Goal: Task Accomplishment & Management: Use online tool/utility

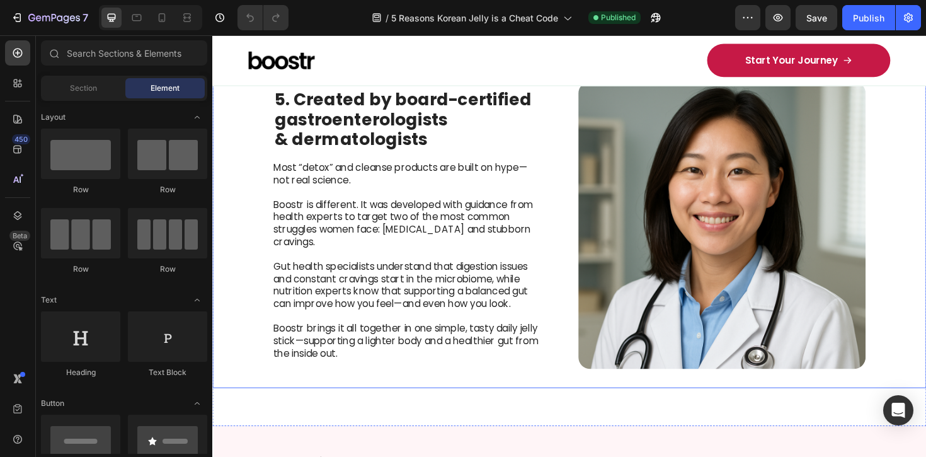
scroll to position [1774, 0]
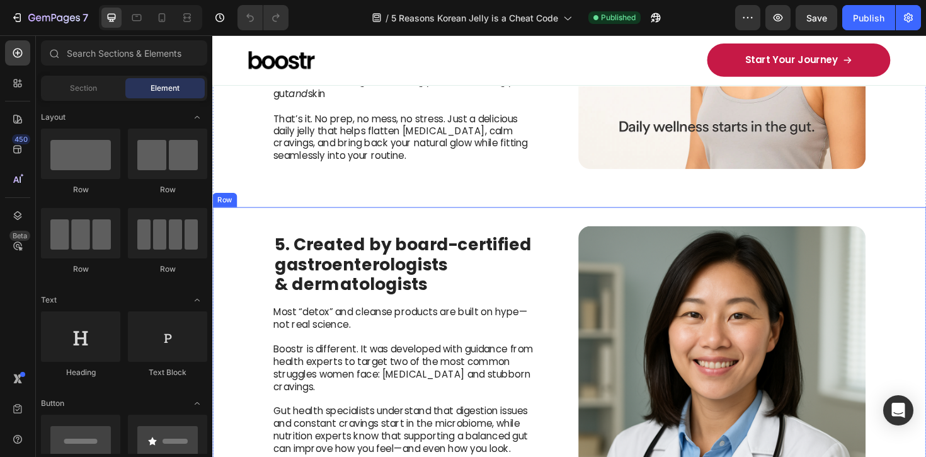
click at [266, 236] on div "5. Created by board-certified gastroenterologists & dermatologists Heading Most…" at bounding box center [590, 389] width 756 height 345
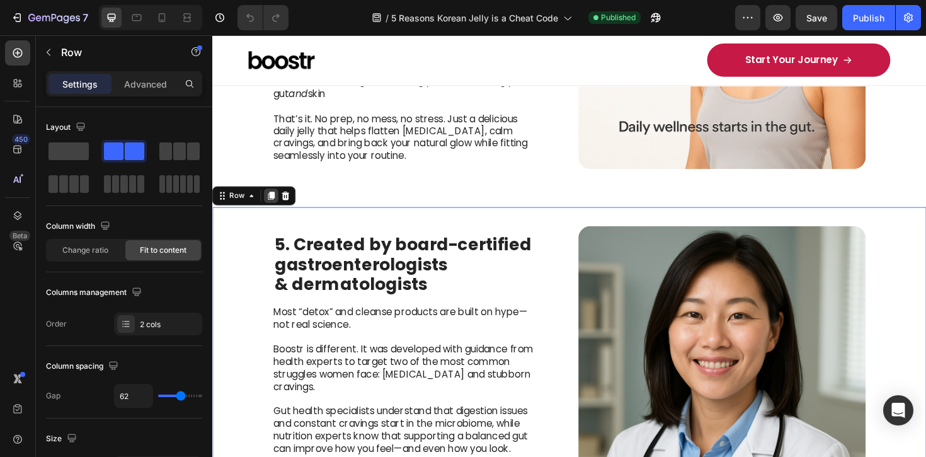
click at [275, 208] on icon at bounding box center [274, 205] width 7 height 9
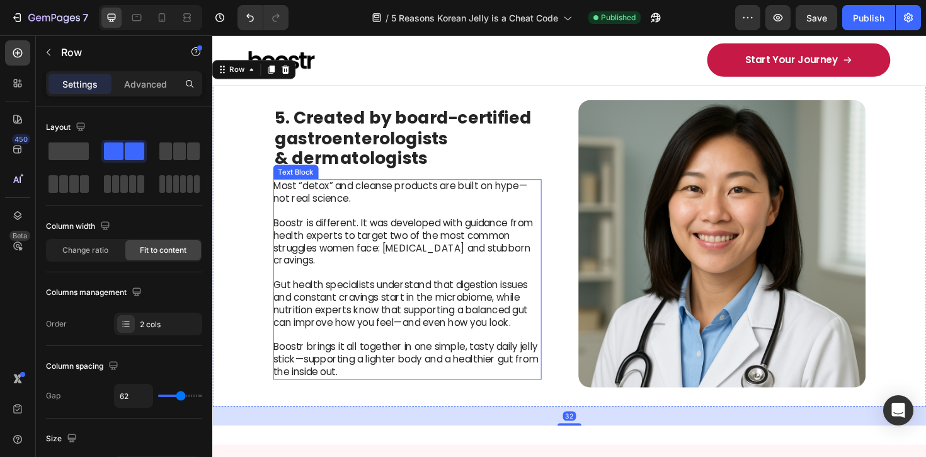
scroll to position [2276, 0]
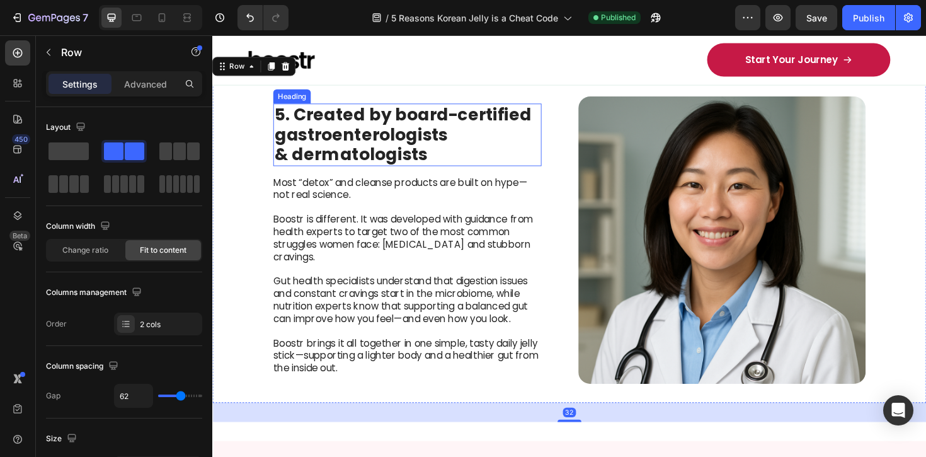
click at [284, 134] on strong "5. Created by board-certified gastroenterologists" at bounding box center [414, 130] width 272 height 46
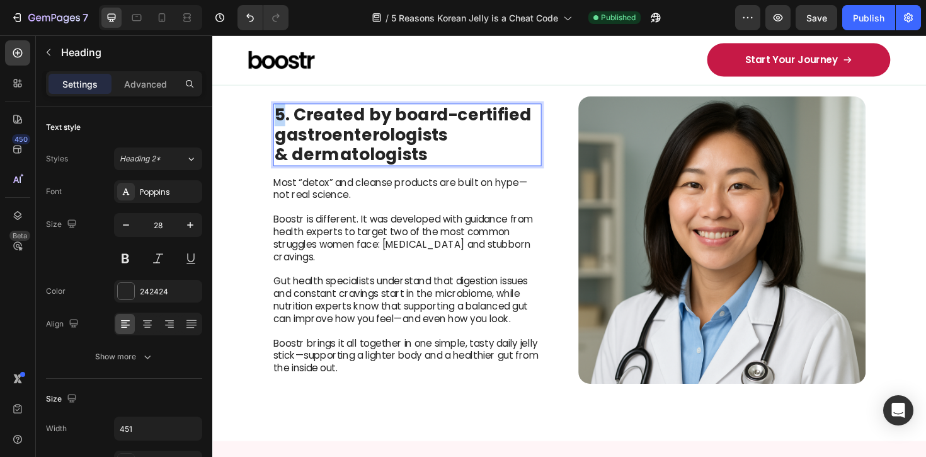
drag, startPoint x: 283, startPoint y: 126, endPoint x: 277, endPoint y: 127, distance: 6.3
click at [278, 126] on strong "5. Created by board-certified gastroenterologists" at bounding box center [414, 130] width 272 height 46
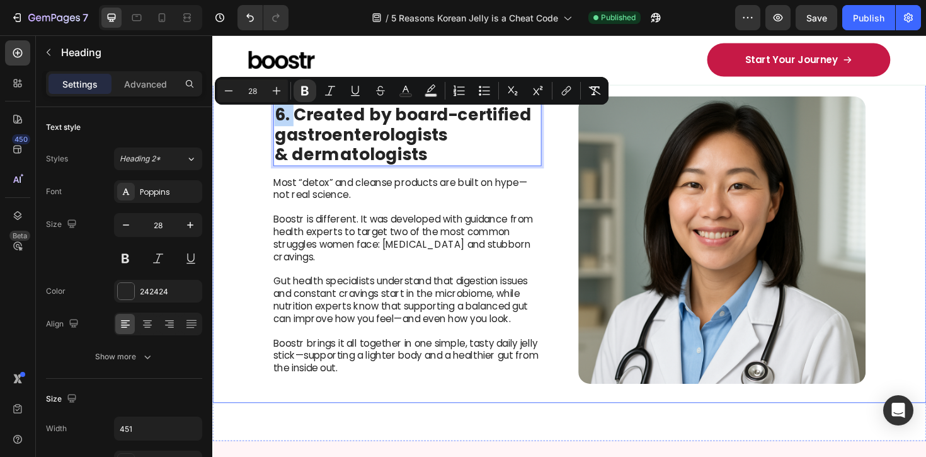
drag, startPoint x: 292, startPoint y: 125, endPoint x: 269, endPoint y: 128, distance: 23.5
click at [270, 128] on div "6. Created by board-certified gastroenterologists & dermatologists Heading 16 M…" at bounding box center [590, 252] width 756 height 345
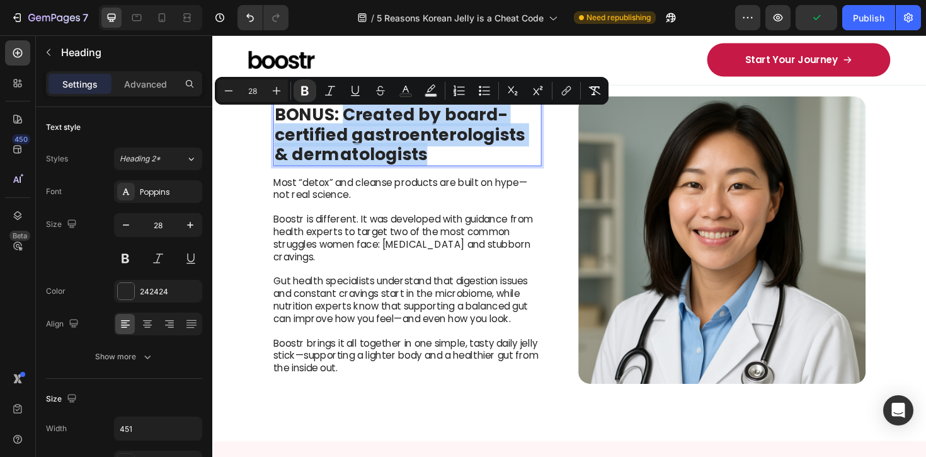
drag, startPoint x: 348, startPoint y: 121, endPoint x: 453, endPoint y: 175, distance: 117.8
click at [453, 173] on p "BONUS: Created by board-certified gastroenterologists & dermatologists" at bounding box center [419, 141] width 282 height 64
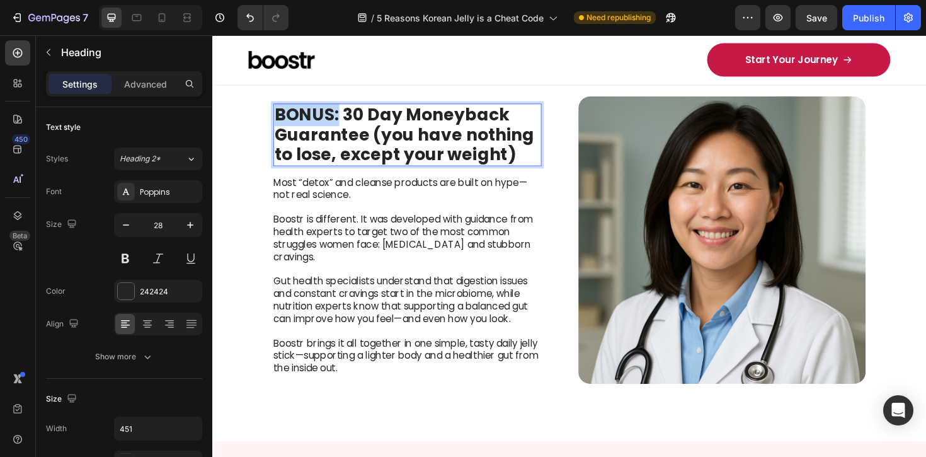
drag, startPoint x: 329, startPoint y: 129, endPoint x: 272, endPoint y: 129, distance: 56.7
click at [277, 129] on h2 "BONUS: 30 Day Moneyback Guarantee (you have nothing to lose, except your weight)" at bounding box center [419, 141] width 284 height 66
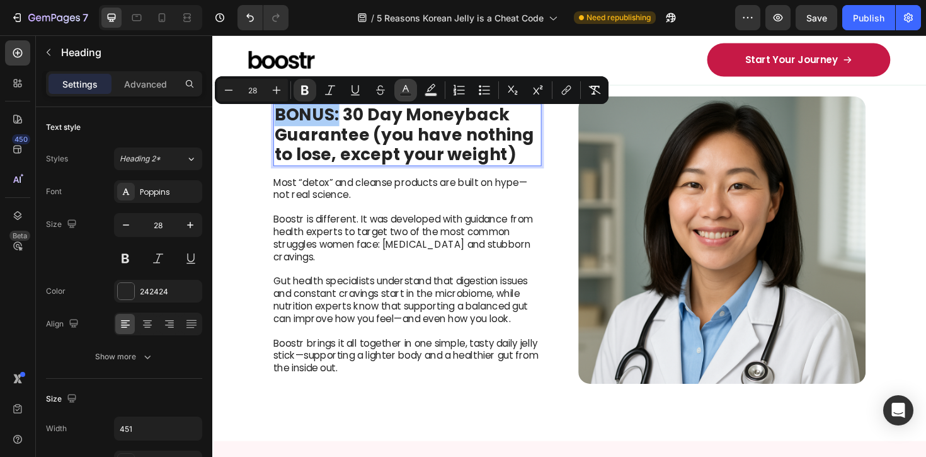
click at [406, 94] on rect "Editor contextual toolbar" at bounding box center [406, 94] width 12 height 3
type input "242424"
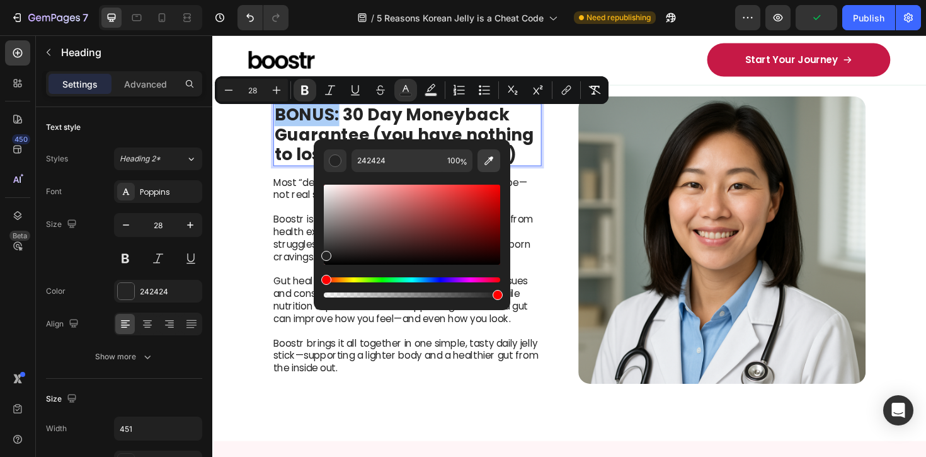
click at [494, 157] on icon "Editor contextual toolbar" at bounding box center [488, 160] width 13 height 13
type input "C61946"
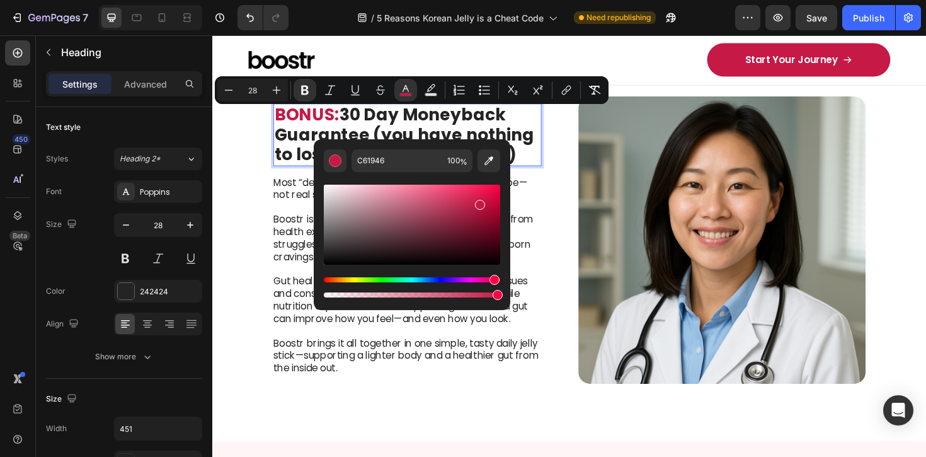
scroll to position [0, 0]
click at [540, 140] on strong "30 Day Moneyback Guarantee (you have nothing to lose, except your weight)" at bounding box center [415, 140] width 275 height 67
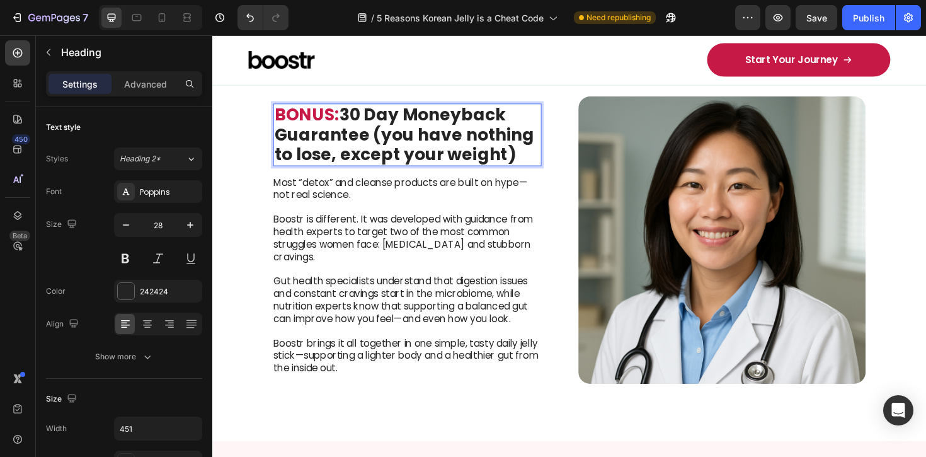
click at [540, 138] on strong "30 Day Moneyback Guarantee (you have nothing to lose, except your weight)" at bounding box center [415, 140] width 275 height 67
click at [542, 170] on p "BONUS: 30 Day Moneyback Guarantee (you have nothing to lose, except your weight)" at bounding box center [419, 141] width 282 height 64
click at [390, 203] on p "Most “detox” and cleanse products are built on hype—not real science." at bounding box center [418, 198] width 283 height 26
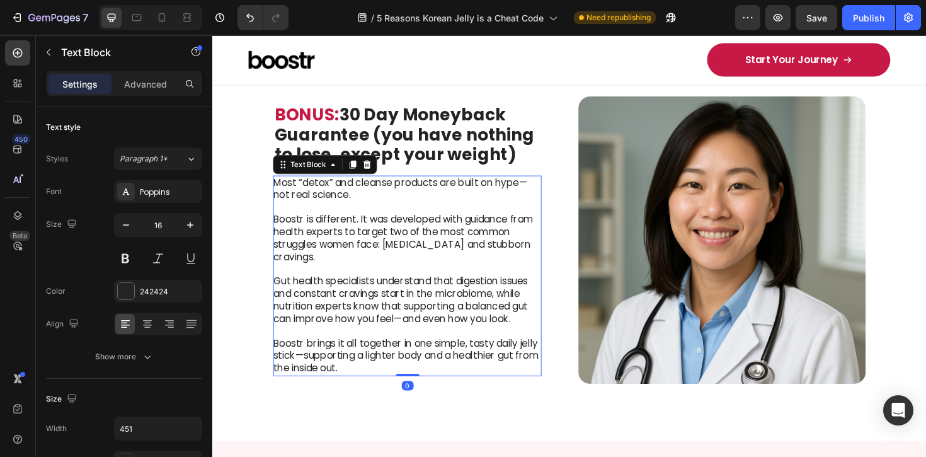
click at [406, 212] on p "Most “detox” and cleanse products are built on hype—not real science." at bounding box center [418, 198] width 283 height 26
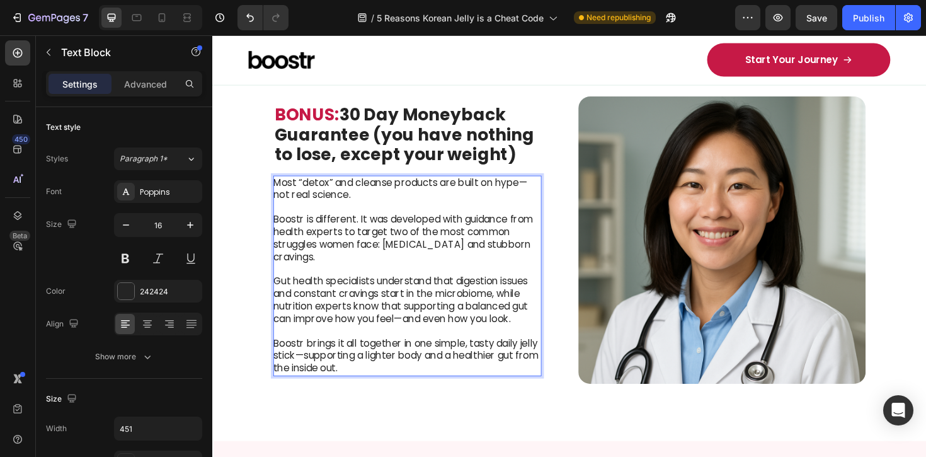
click at [407, 212] on p "Most “detox” and cleanse products are built on hype—not real science." at bounding box center [418, 198] width 283 height 26
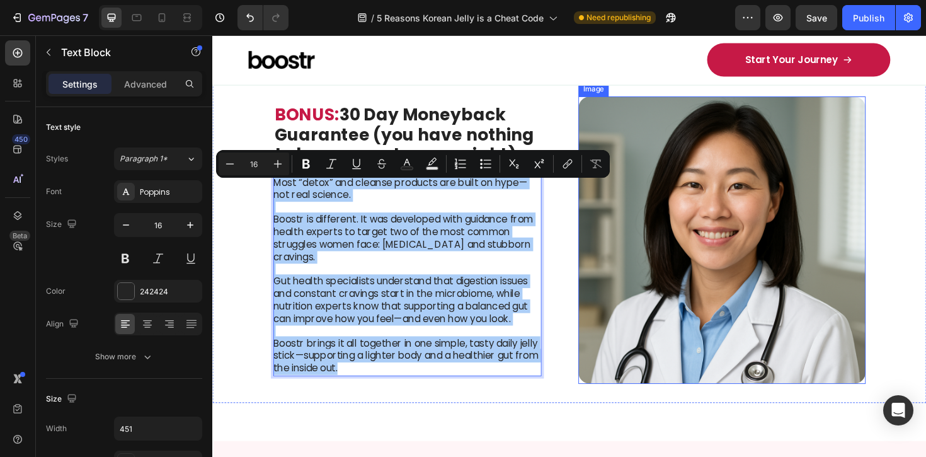
click at [738, 239] on img at bounding box center [752, 252] width 304 height 304
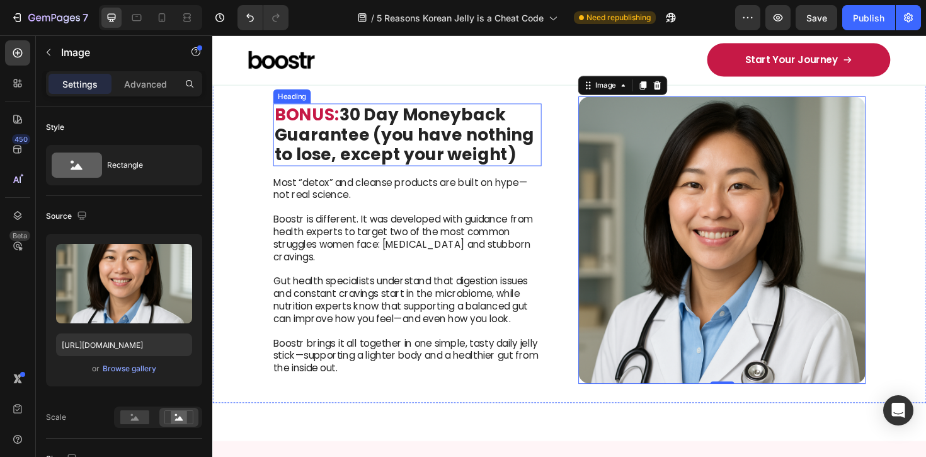
click at [361, 141] on strong "30 Day Moneyback Guarantee (you have nothing to lose, except your weight)" at bounding box center [415, 140] width 275 height 67
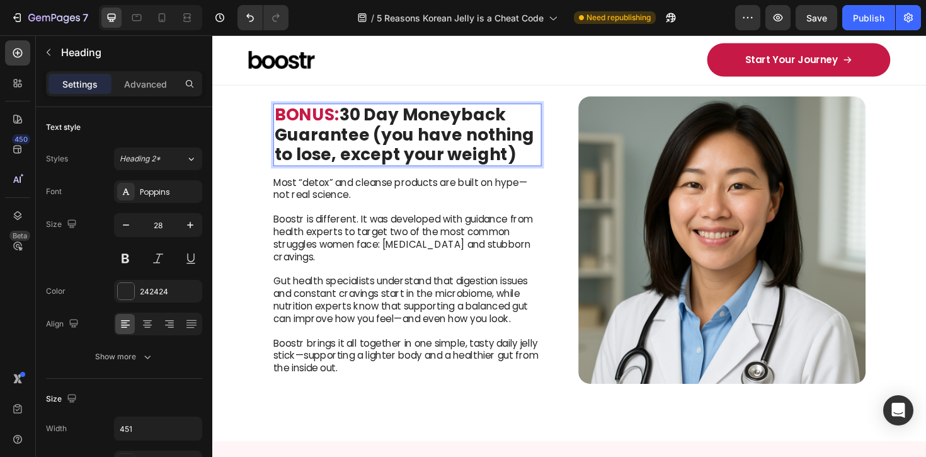
click at [361, 141] on strong "30 Day Moneyback Guarantee (you have nothing to lose, except your weight)" at bounding box center [415, 140] width 275 height 67
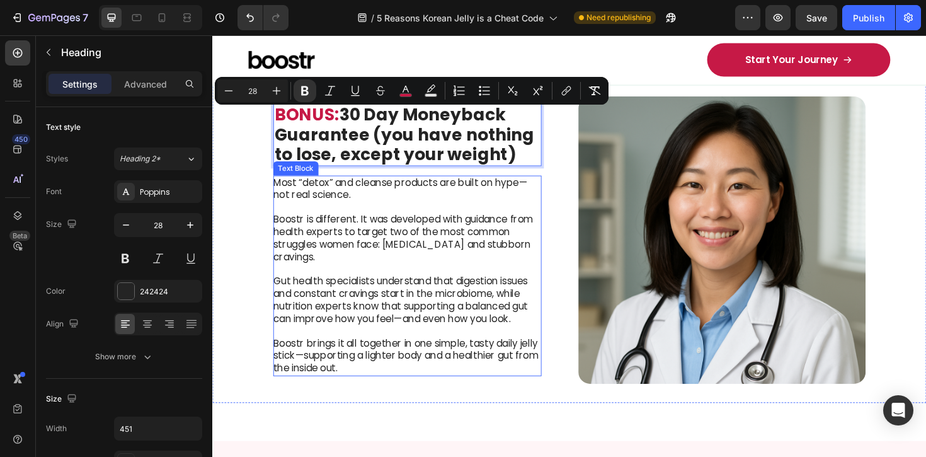
click at [396, 262] on p "Boostr is different. It was developed with guidance from health experts to targ…" at bounding box center [418, 250] width 283 height 52
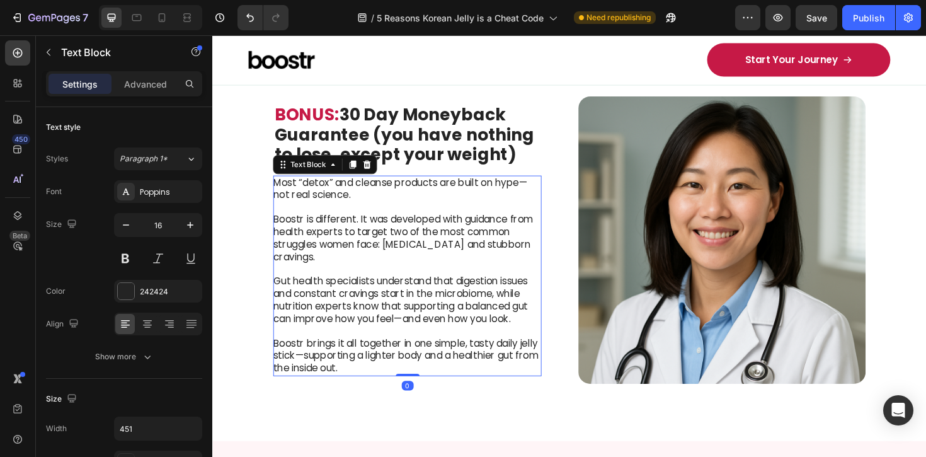
click at [396, 261] on p "Boostr is different. It was developed with guidance from health experts to targ…" at bounding box center [418, 250] width 283 height 52
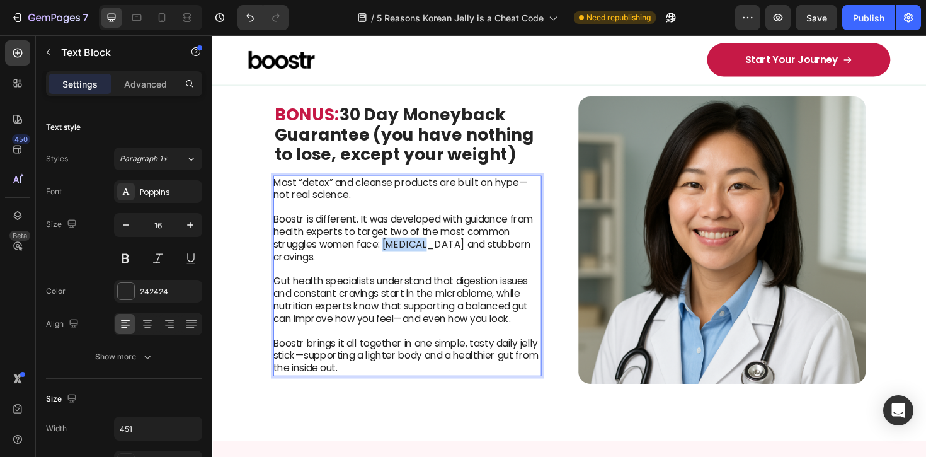
click at [396, 261] on p "Boostr is different. It was developed with guidance from health experts to targ…" at bounding box center [418, 250] width 283 height 52
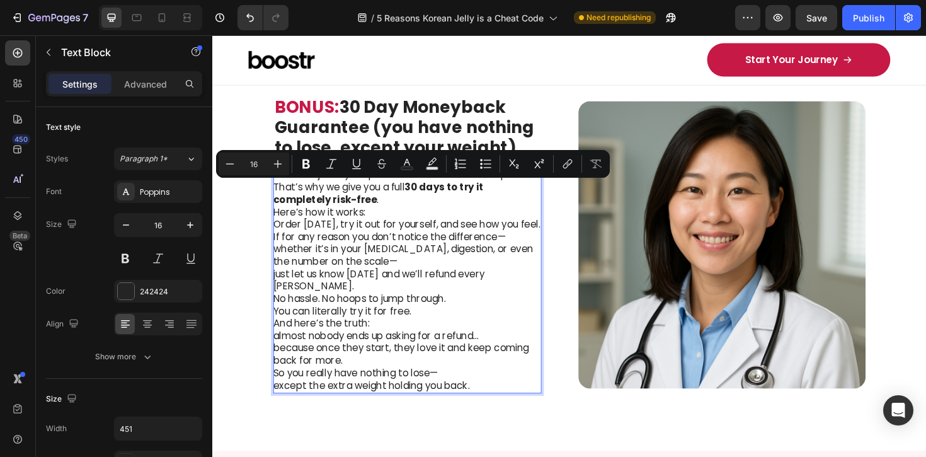
scroll to position [2261, 0]
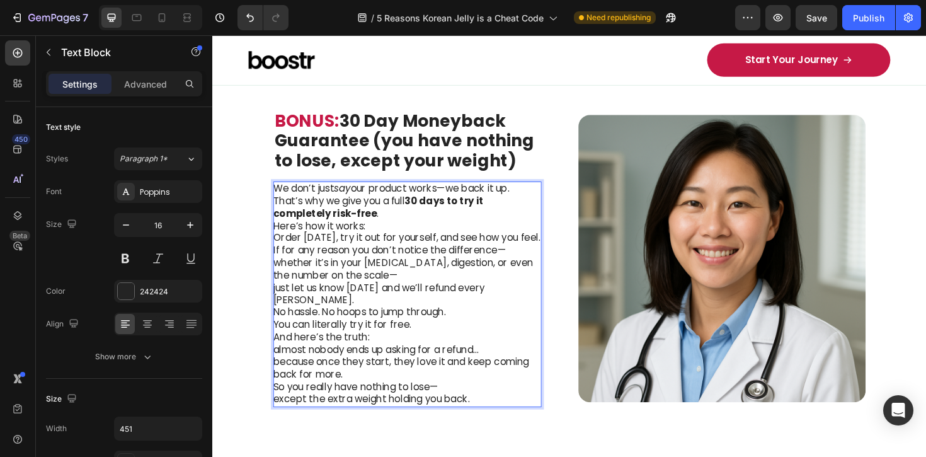
click at [535, 202] on p "We don’t just say our product works—we back it up. That’s why we give you a ful…" at bounding box center [418, 210] width 283 height 39
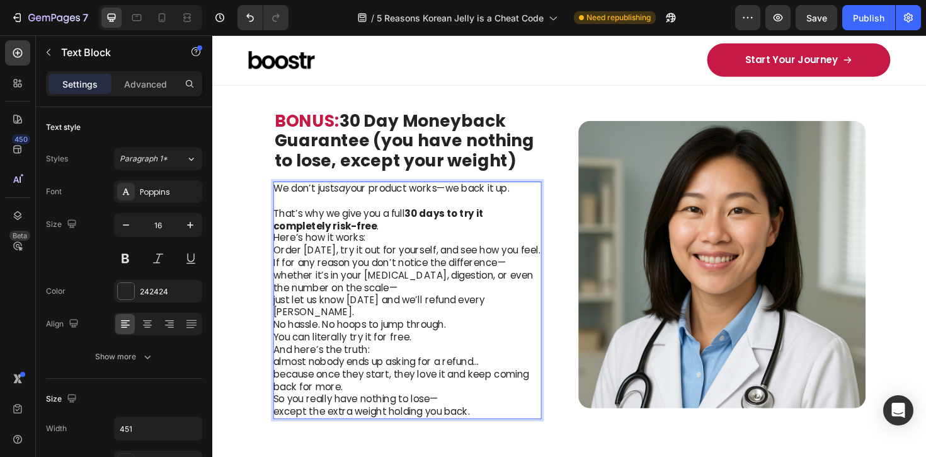
click at [403, 239] on p "⁠⁠⁠⁠⁠⁠⁠ That’s why we give you a full 30 days to try it completely risk-free ." at bounding box center [418, 224] width 283 height 39
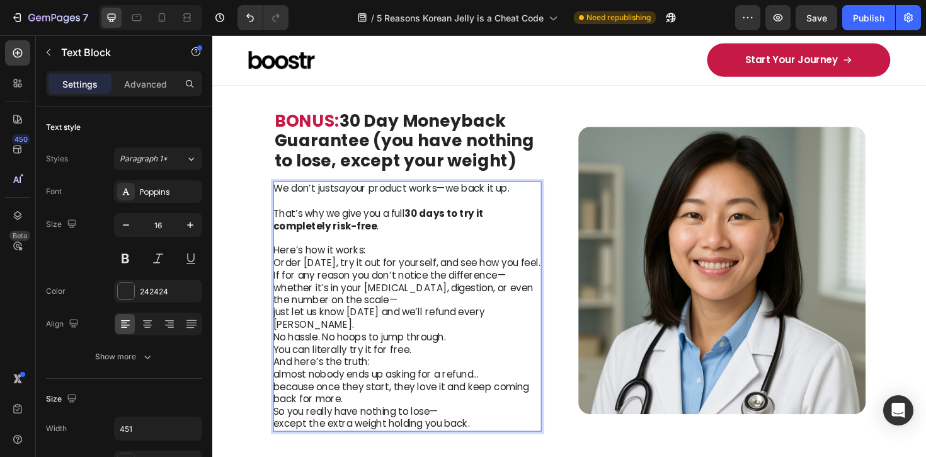
click at [393, 265] on p "Here’s how it works: Order [DATE], try it out for yourself, and see how you fee…" at bounding box center [418, 303] width 283 height 92
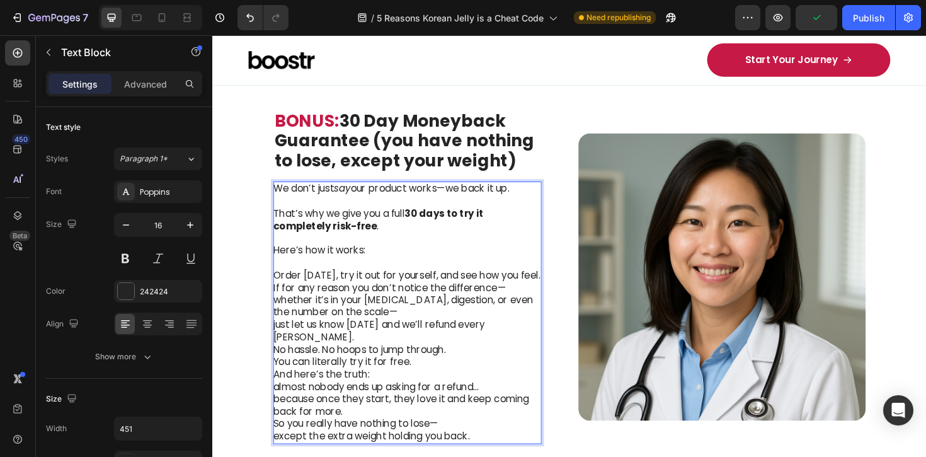
click at [396, 329] on p "⁠⁠⁠⁠⁠⁠⁠ Order [DATE], try it out for yourself, and see how you feel. If for any…" at bounding box center [418, 316] width 283 height 92
click at [401, 338] on p "Order [DATE], try it out for yourself, and see how you feel. If for any reason …" at bounding box center [418, 316] width 283 height 92
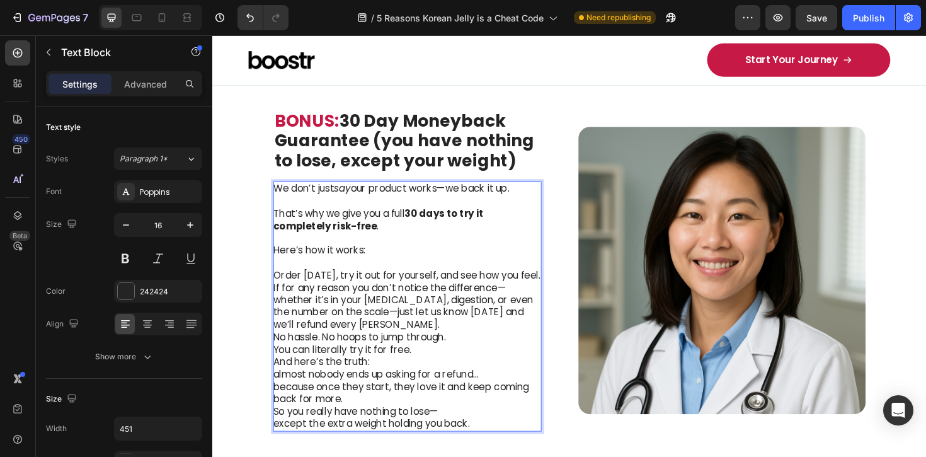
click at [477, 343] on p "Order [DATE], try it out for yourself, and see how you feel. If for any reason …" at bounding box center [418, 309] width 283 height 79
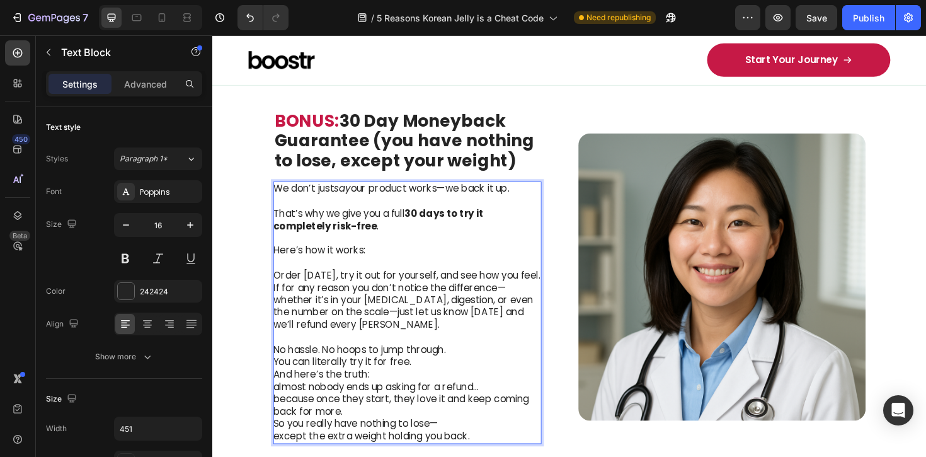
click at [501, 365] on p "No hassle. No hoops to jump through. You can literally try it for free." at bounding box center [418, 375] width 283 height 26
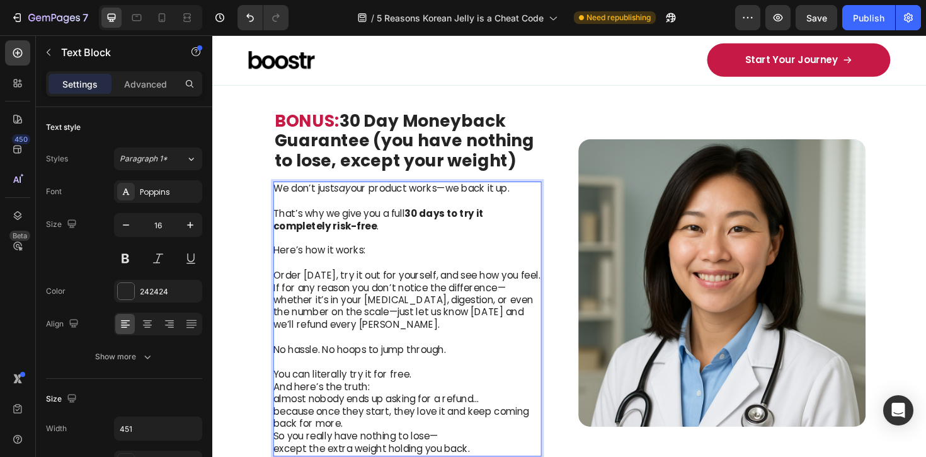
scroll to position [2280, 0]
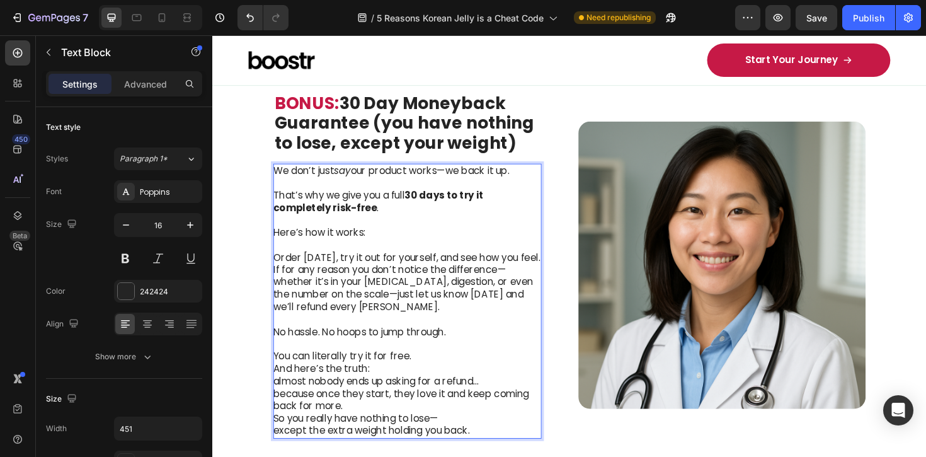
click at [471, 373] on p "⁠⁠⁠⁠⁠⁠⁠ You can literally try it for free." at bounding box center [418, 369] width 283 height 26
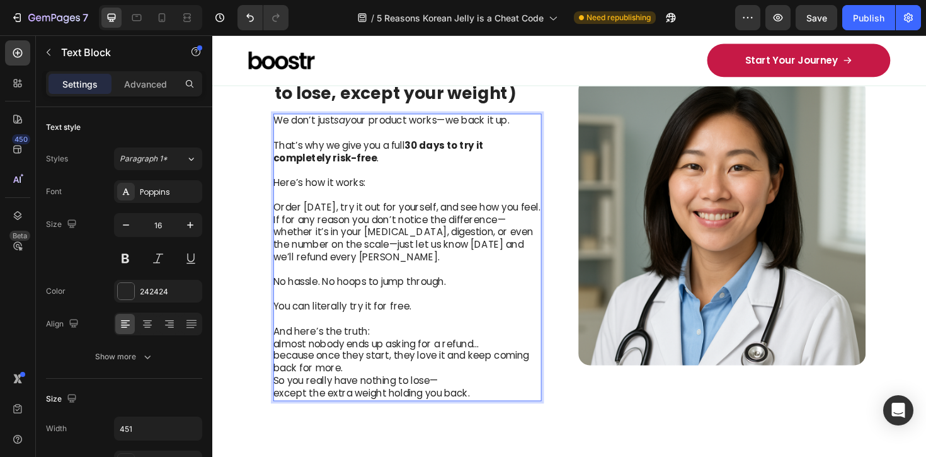
scroll to position [2334, 0]
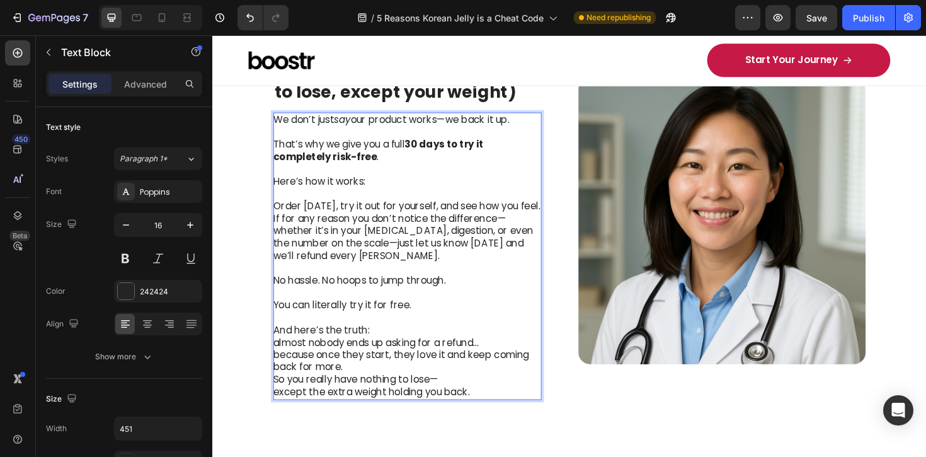
click at [385, 350] on p "And here’s the truth: almost nobody ends up asking for a refund… because once t…" at bounding box center [418, 367] width 283 height 52
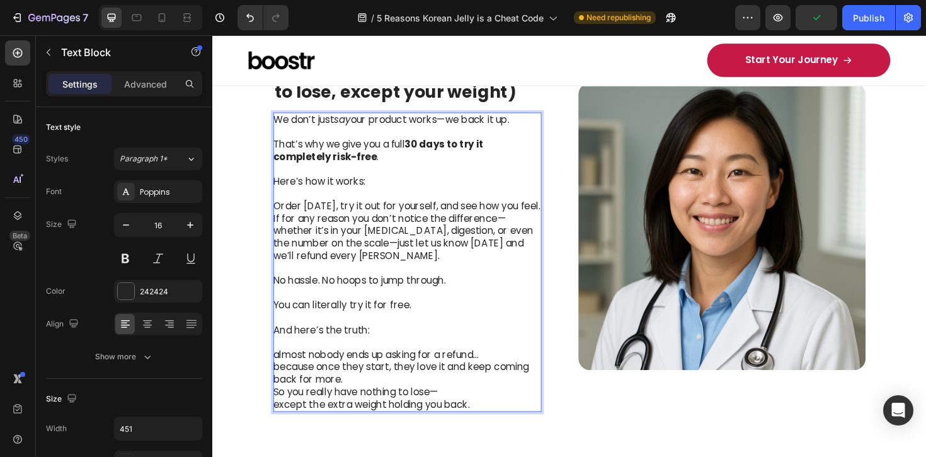
click at [277, 375] on p "⁠⁠⁠⁠⁠⁠⁠ almost nobody ends up asking for a refund… because once they start, the…" at bounding box center [418, 381] width 283 height 52
click at [382, 396] on p "Almost nobody ends up asking for a refund… because once they start, they love i…" at bounding box center [418, 381] width 283 height 52
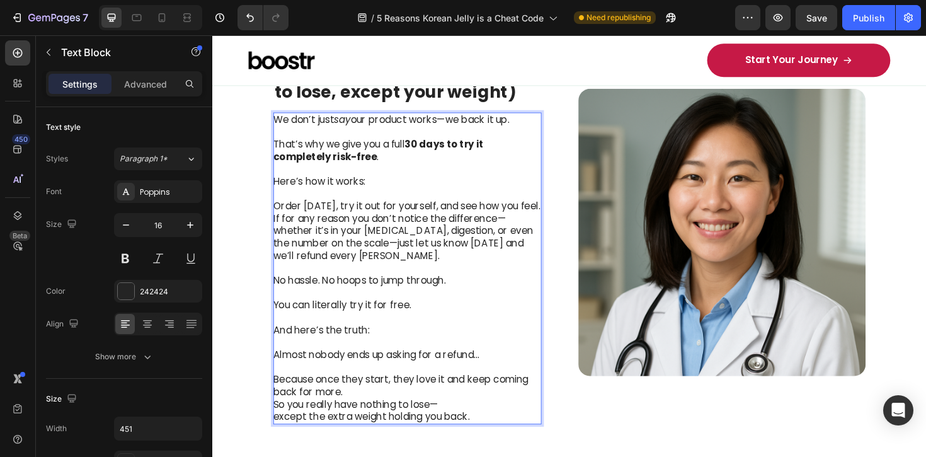
click at [377, 410] on p "Because once they start, they love it and keep coming back for more." at bounding box center [418, 407] width 283 height 26
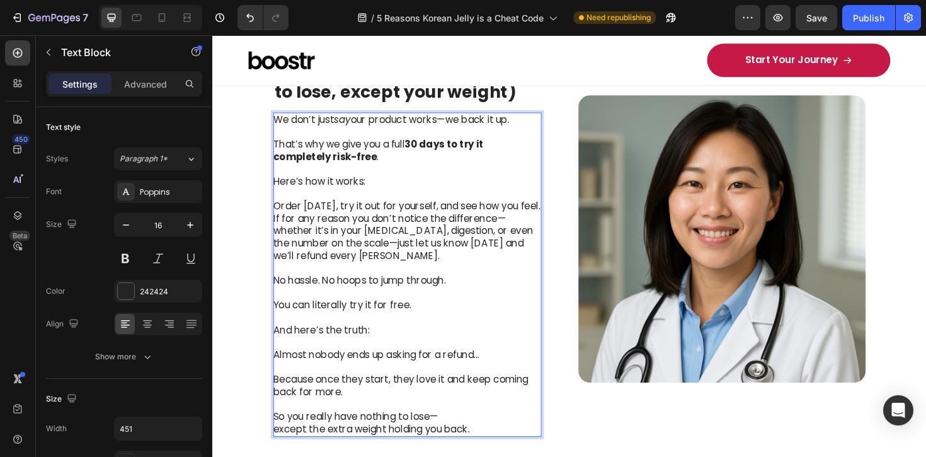
scroll to position [2368, 0]
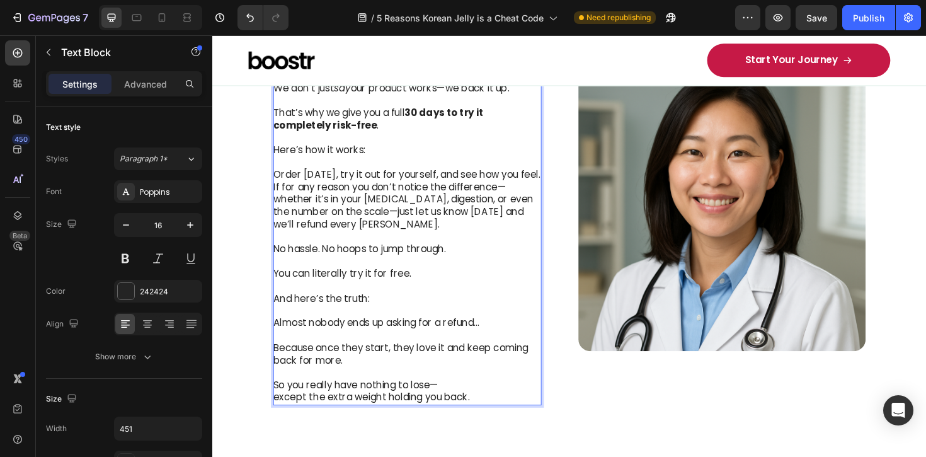
click at [467, 409] on p "So you really have nothing to lose— except the extra weight holding you back." at bounding box center [418, 412] width 283 height 26
click at [438, 415] on p "So you really have nothing to lose— except the extra weight holding you back." at bounding box center [418, 412] width 283 height 26
click at [623, 418] on div "Image" at bounding box center [752, 217] width 304 height 419
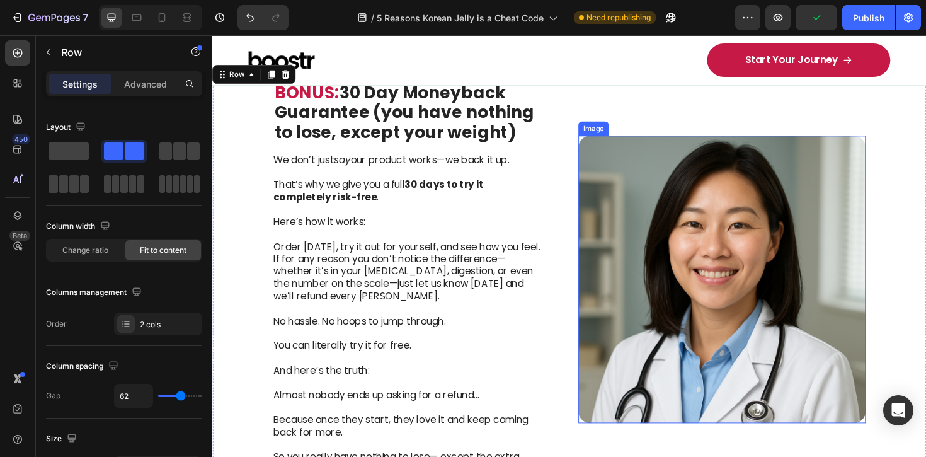
scroll to position [2265, 0]
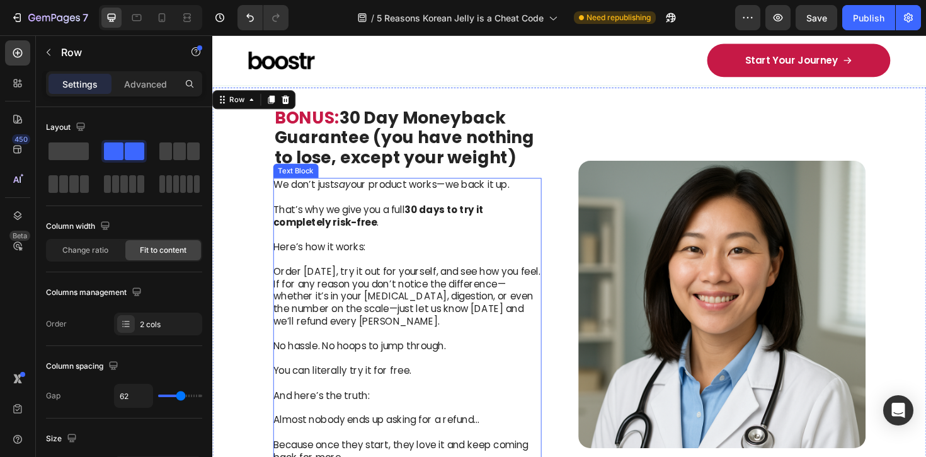
click at [450, 246] on p "Rich Text Editor. Editing area: main" at bounding box center [418, 246] width 283 height 13
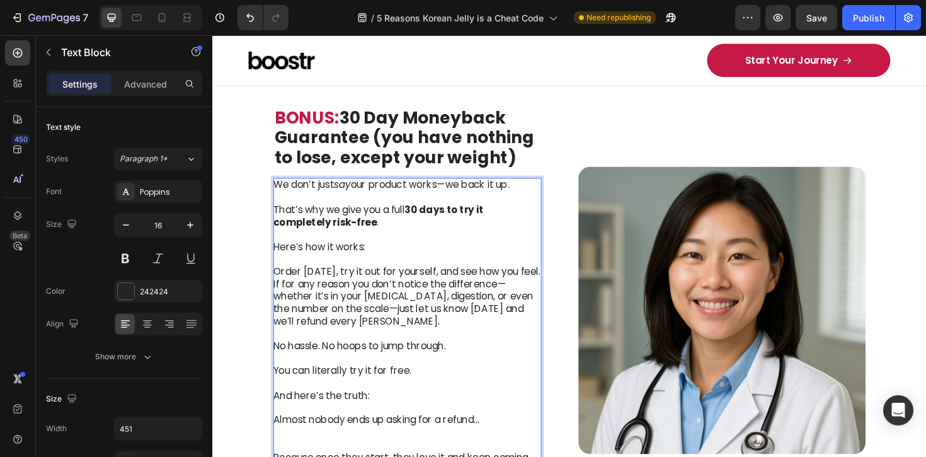
click at [412, 218] on p "That’s why we give you a full 30 days to try it completely risk-free ." at bounding box center [418, 220] width 283 height 39
click at [278, 120] on strong "BONUS:" at bounding box center [312, 122] width 69 height 25
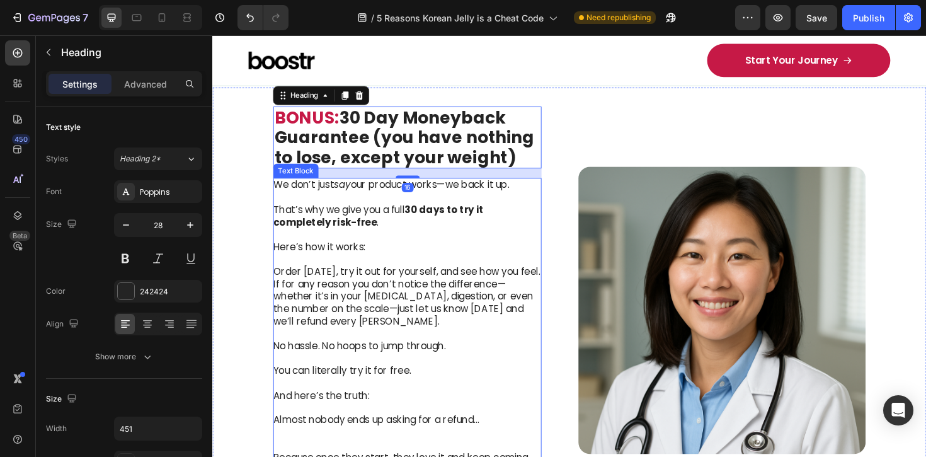
click at [447, 228] on p "That’s why we give you a full 30 days to try it completely risk-free ." at bounding box center [418, 220] width 283 height 39
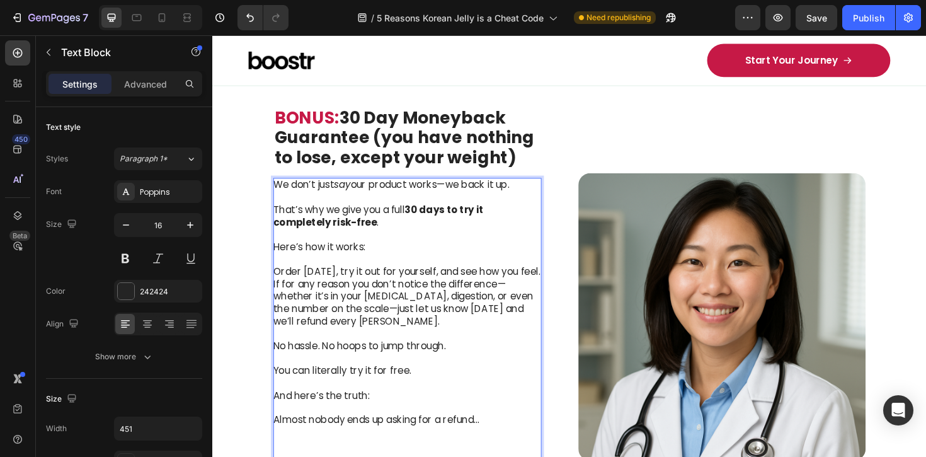
click at [428, 222] on strong "30 days to try it completely risk-free" at bounding box center [388, 227] width 223 height 28
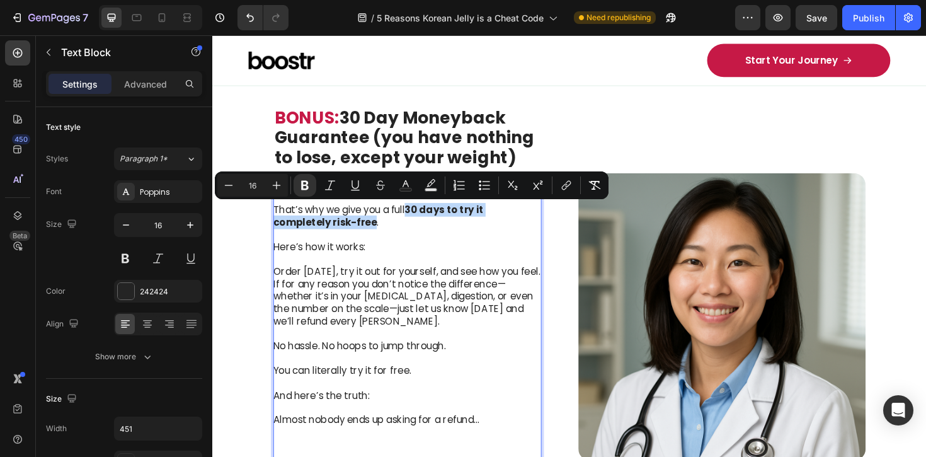
drag, startPoint x: 434, startPoint y: 221, endPoint x: 376, endPoint y: 236, distance: 59.9
click at [376, 236] on strong "30 days to try it completely risk-free" at bounding box center [388, 227] width 223 height 28
click at [433, 174] on button "Text Background Color" at bounding box center [430, 185] width 23 height 23
type input "000000"
type input "77"
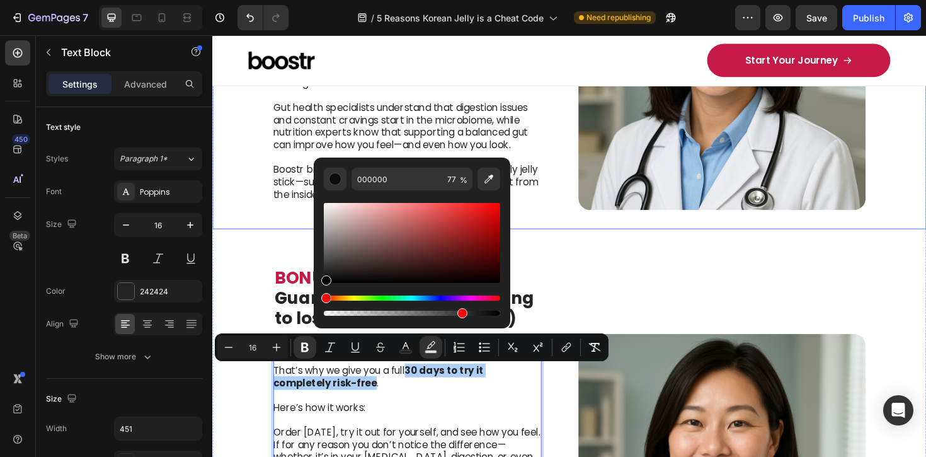
scroll to position [2092, 0]
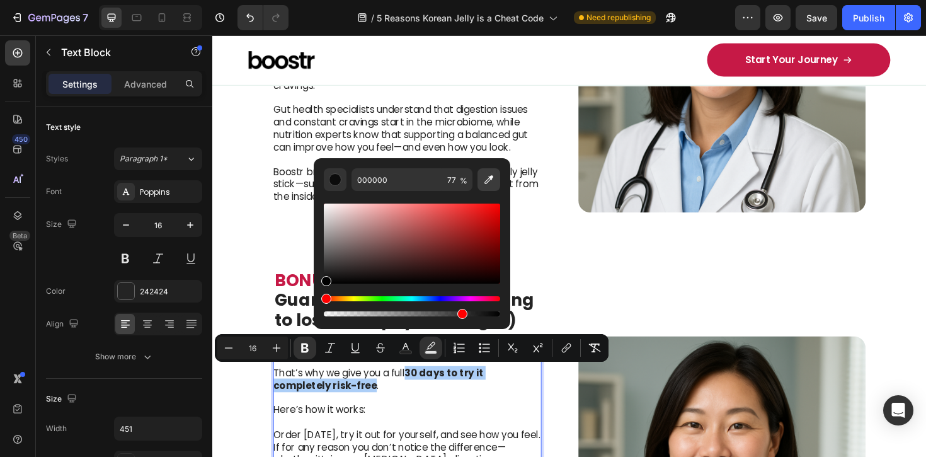
click at [491, 171] on button "Editor contextual toolbar" at bounding box center [488, 179] width 23 height 23
type input "FFFFFF"
type input "100"
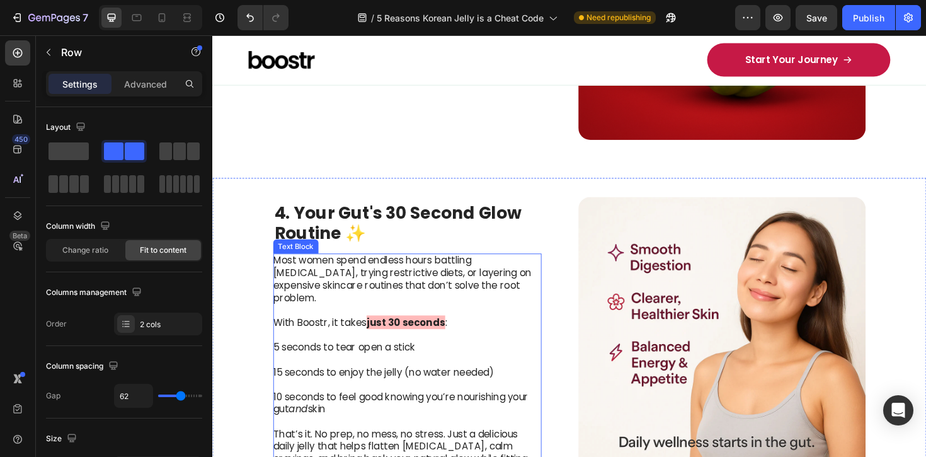
scroll to position [1435, 0]
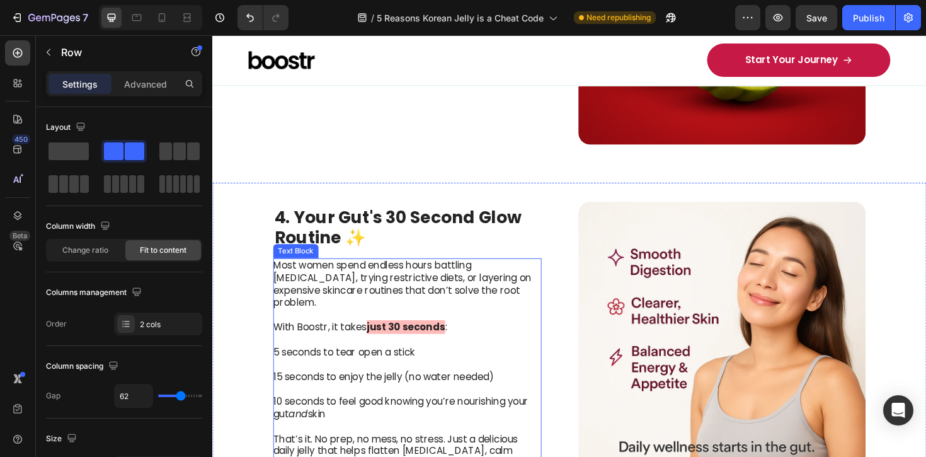
click at [419, 337] on strong "just 30 seconds" at bounding box center [416, 344] width 83 height 14
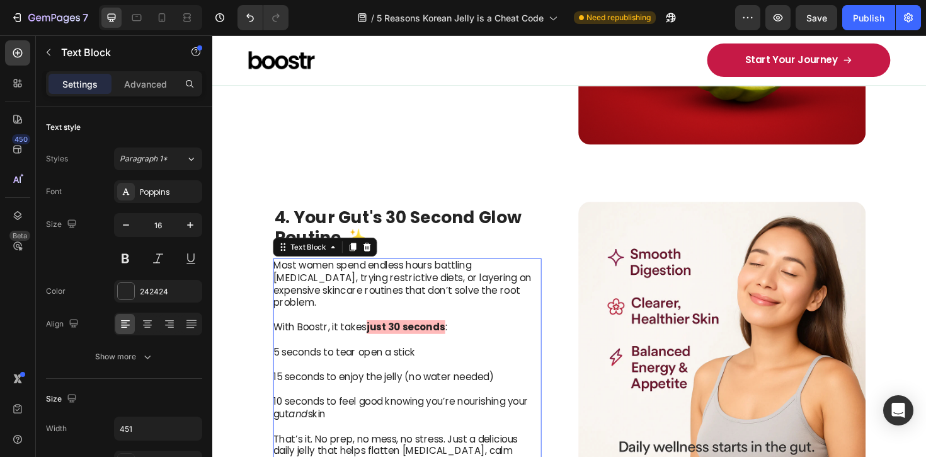
scroll to position [1458, 0]
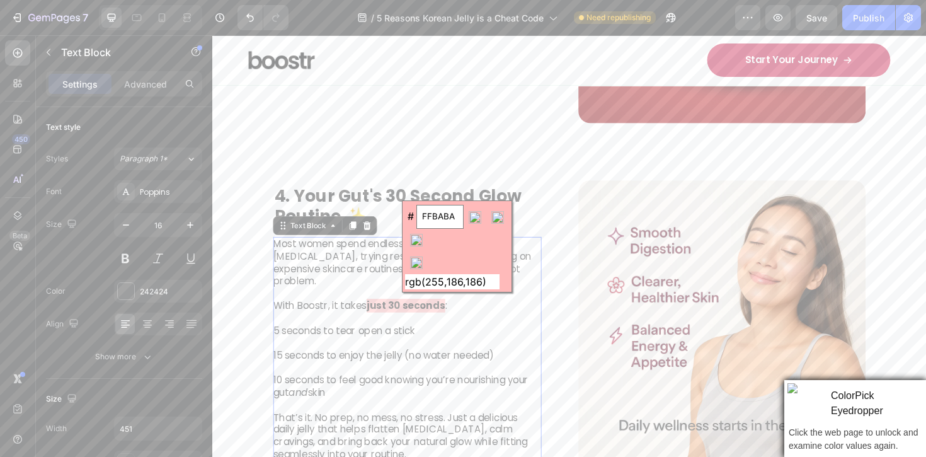
click at [445, 214] on input "FFBABA" at bounding box center [439, 217] width 47 height 24
copy p "That’s why we give you a full 30 days to try it completely risk-free"
click at [415, 262] on input "image" at bounding box center [416, 262] width 23 height 23
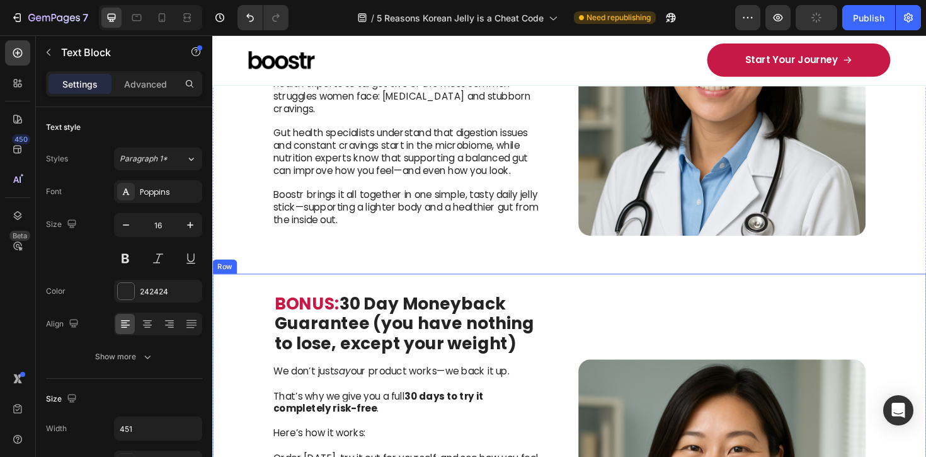
scroll to position [2324, 0]
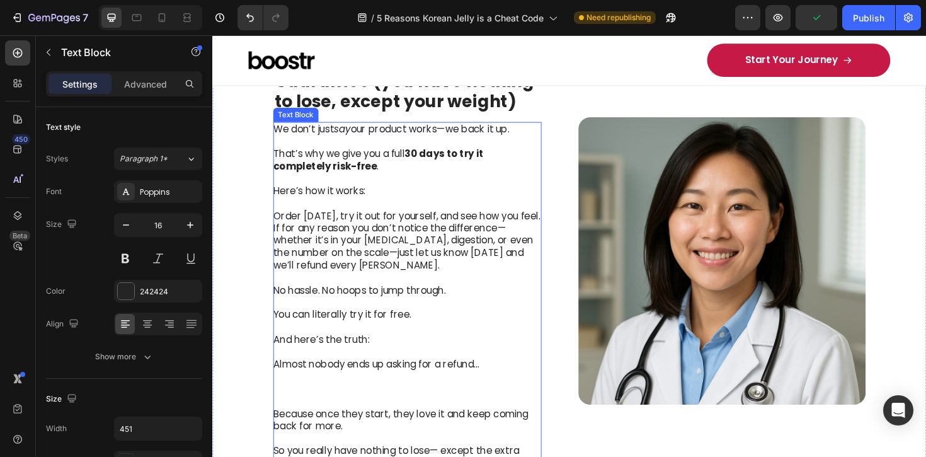
click at [432, 167] on strong "30 days to try it completely risk-free" at bounding box center [388, 168] width 223 height 28
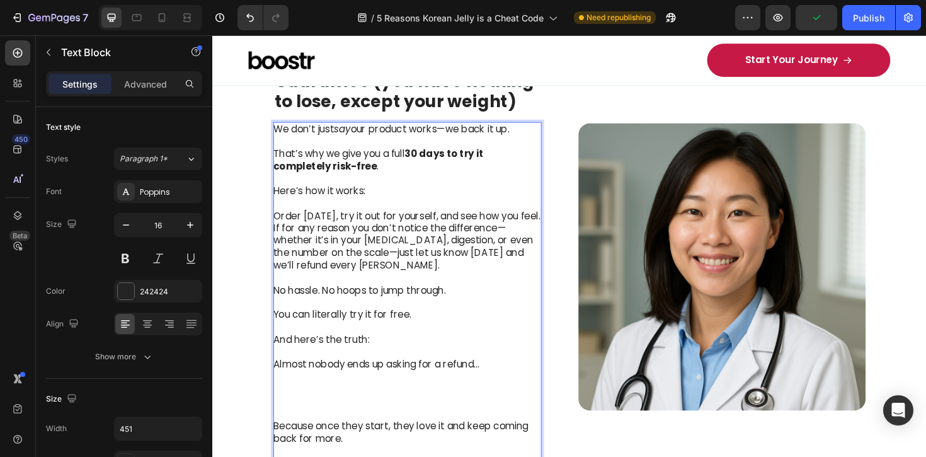
click at [416, 162] on p "That’s why we give you a full 30 days to try it completely risk-free ." at bounding box center [418, 161] width 283 height 39
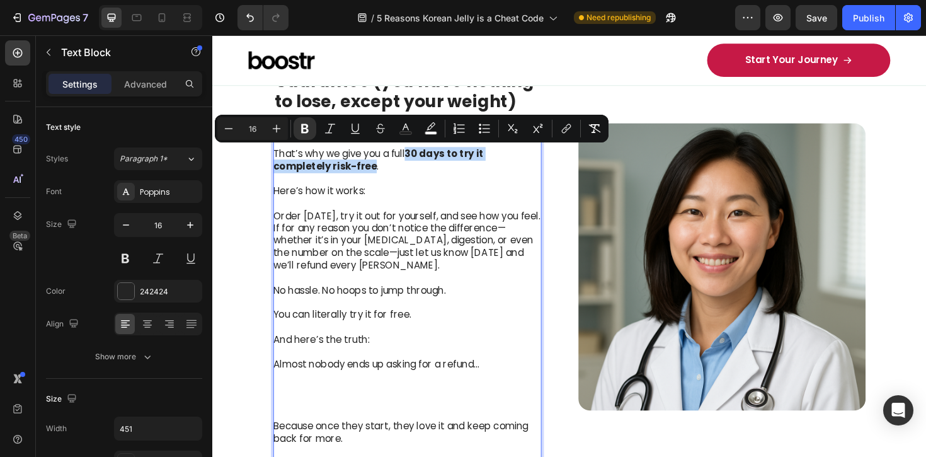
drag, startPoint x: 423, startPoint y: 161, endPoint x: 377, endPoint y: 174, distance: 48.5
click at [377, 174] on strong "30 days to try it completely risk-free" at bounding box center [388, 168] width 223 height 28
click at [428, 127] on icon "Editor contextual toolbar" at bounding box center [430, 126] width 9 height 8
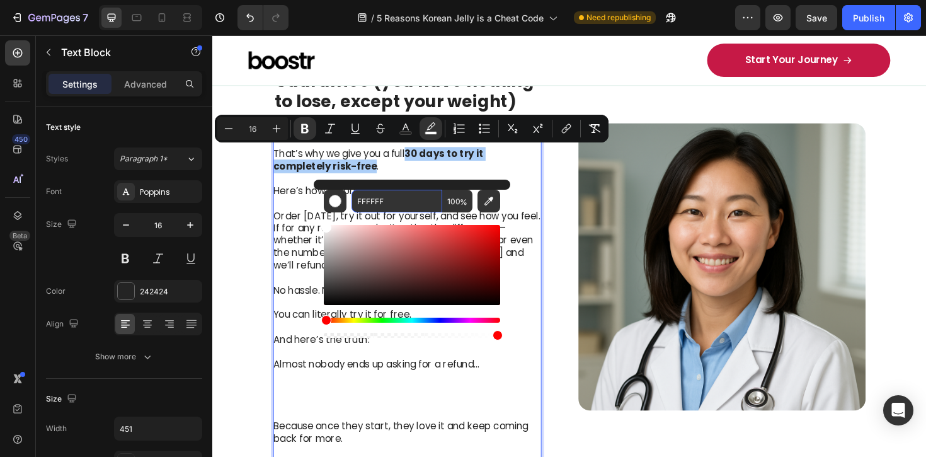
click at [412, 208] on input "FFFFFF" at bounding box center [396, 201] width 91 height 23
click at [411, 208] on input "FFFFFF" at bounding box center [396, 201] width 91 height 23
paste input "BABA"
type input "FFBABA"
click at [512, 167] on p "That’s why we give you a full 30 days to try it completely risk-free ." at bounding box center [418, 161] width 283 height 39
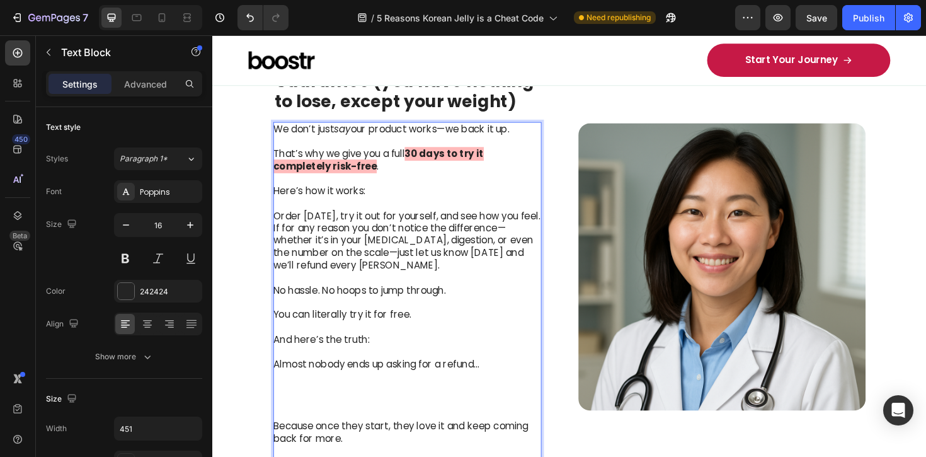
click at [493, 276] on p "Order [DATE], try it out for yourself, and see how you feel. If for any reason …" at bounding box center [418, 246] width 283 height 79
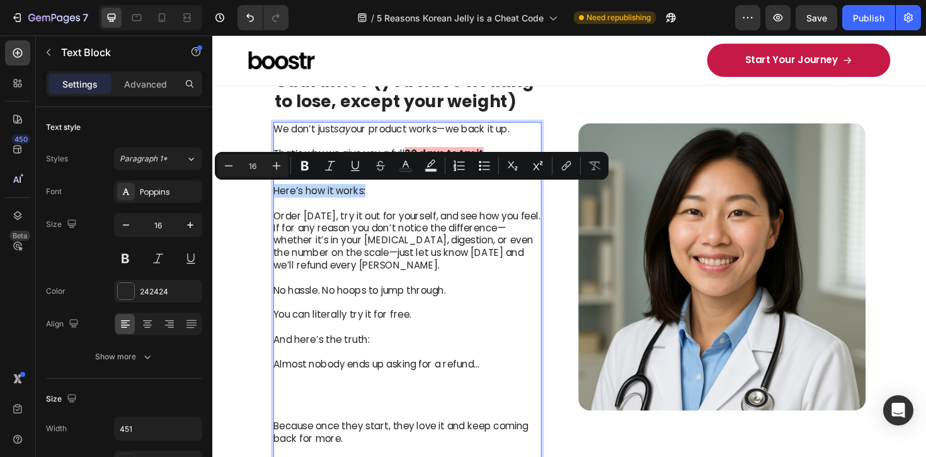
drag, startPoint x: 322, startPoint y: 203, endPoint x: 273, endPoint y: 204, distance: 49.1
click at [277, 204] on p "Here’s how it works:" at bounding box center [418, 200] width 283 height 13
click at [391, 266] on p "Order [DATE], try it out for yourself, and see how you feel. If for any reason …" at bounding box center [418, 246] width 283 height 79
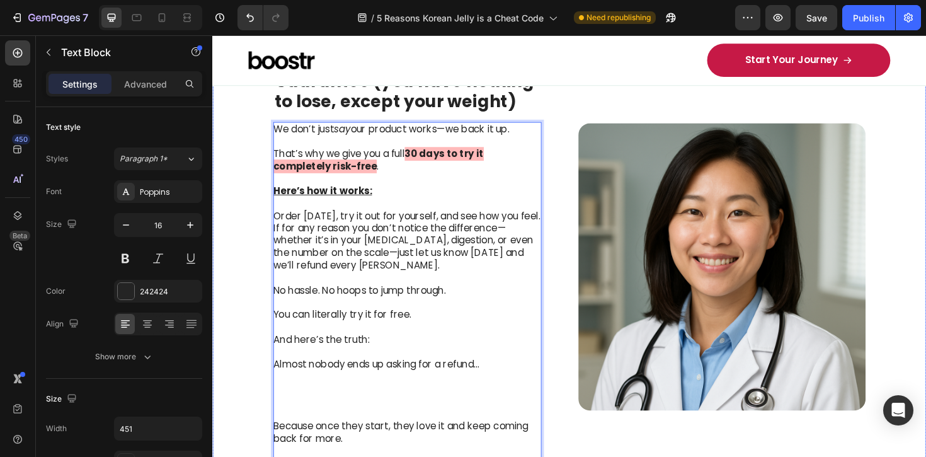
click at [579, 316] on div "⁠⁠⁠⁠⁠⁠⁠ BONUS: 30 Day Moneyback Guarantee (you have nothing to lose, except you…" at bounding box center [590, 280] width 756 height 499
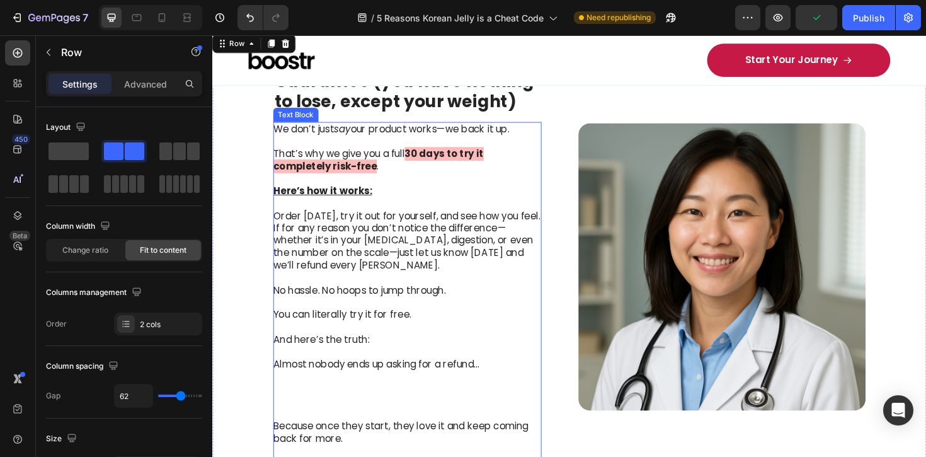
click at [530, 239] on p "Order [DATE], try it out for yourself, and see how you feel. If for any reason …" at bounding box center [418, 246] width 283 height 79
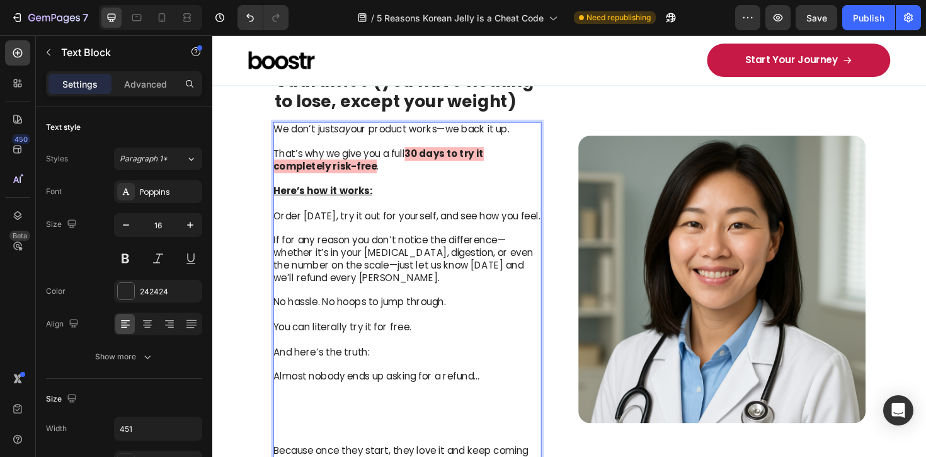
click at [384, 280] on p "If for any reason you don’t notice the difference— whether it’s in your [MEDICA…" at bounding box center [418, 272] width 283 height 52
click at [460, 295] on p "If for any reason you don’t notice the difference— whether it’s in your [MEDICA…" at bounding box center [418, 272] width 283 height 52
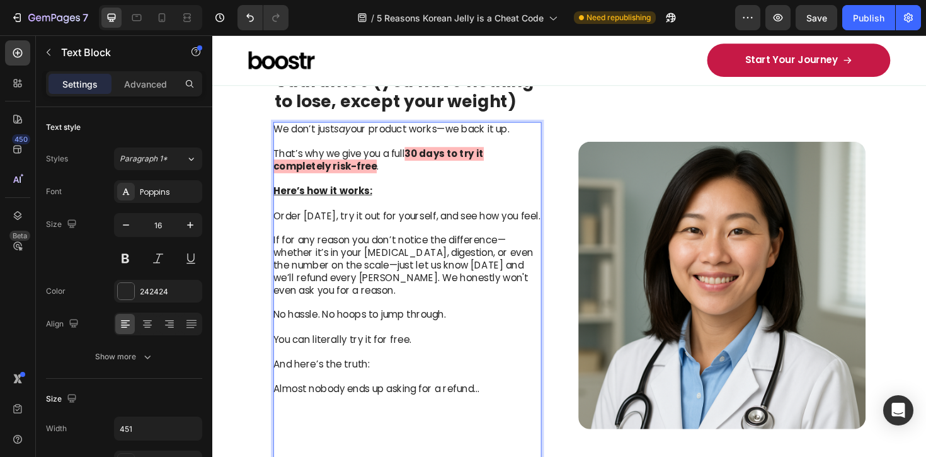
scroll to position [2345, 0]
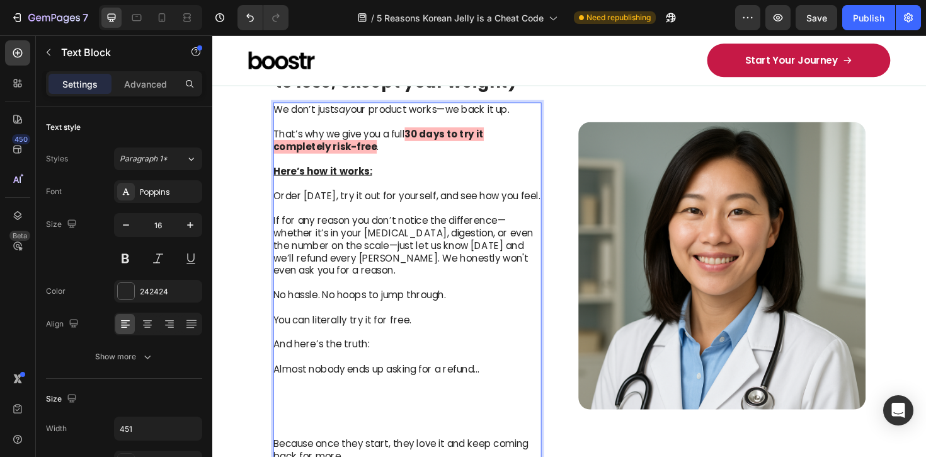
click at [408, 409] on p "Almost nobody ends up asking for a refund…" at bounding box center [418, 416] width 283 height 92
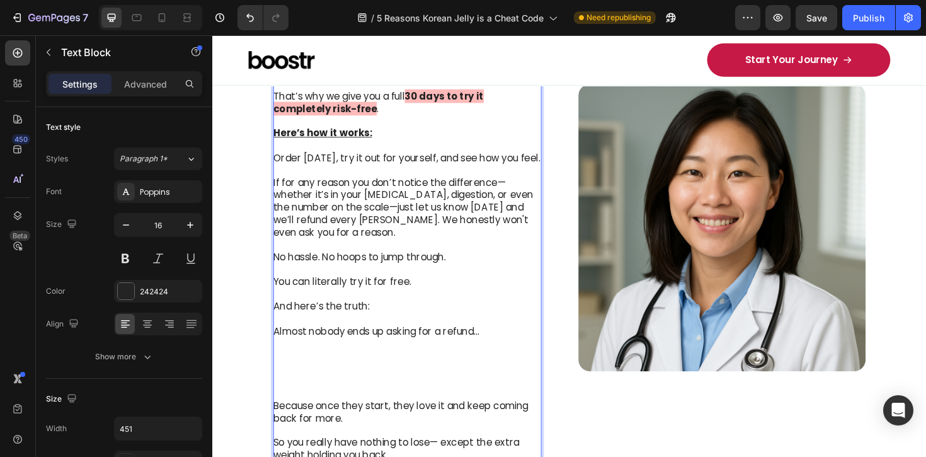
scroll to position [2388, 0]
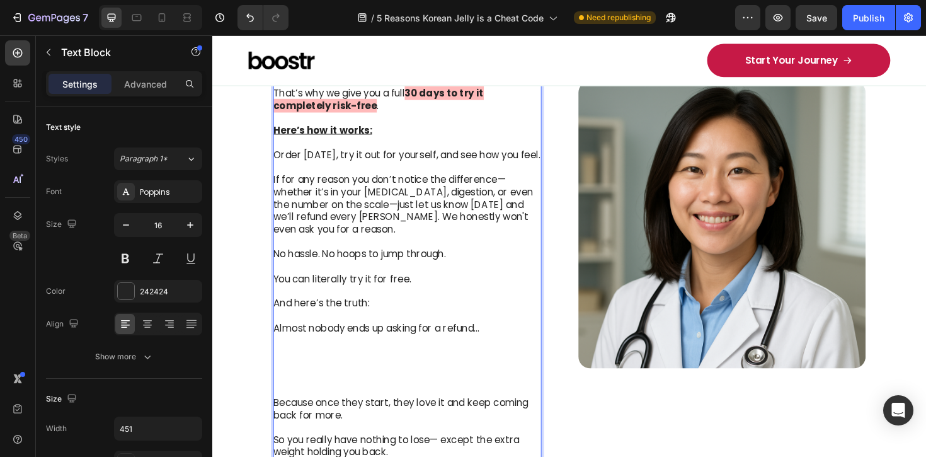
click at [413, 397] on p "Almost nobody ends up asking for a refund… ⁠⁠⁠⁠⁠⁠⁠" at bounding box center [418, 372] width 283 height 92
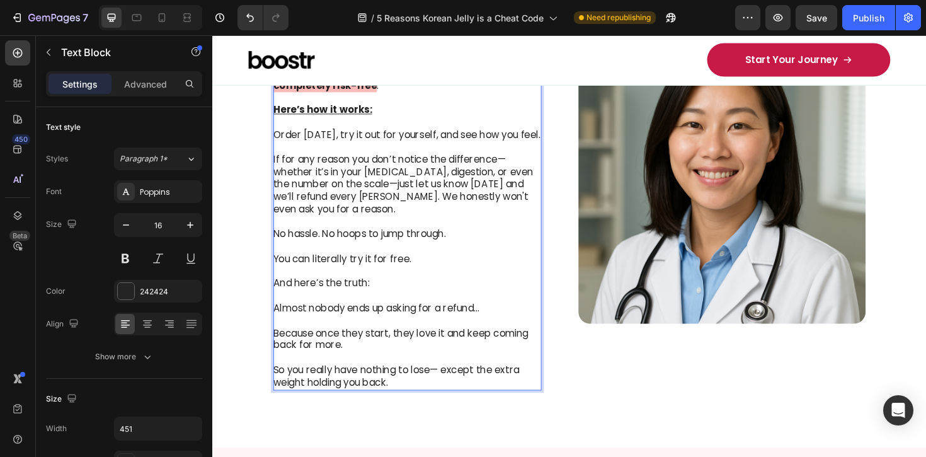
scroll to position [2416, 0]
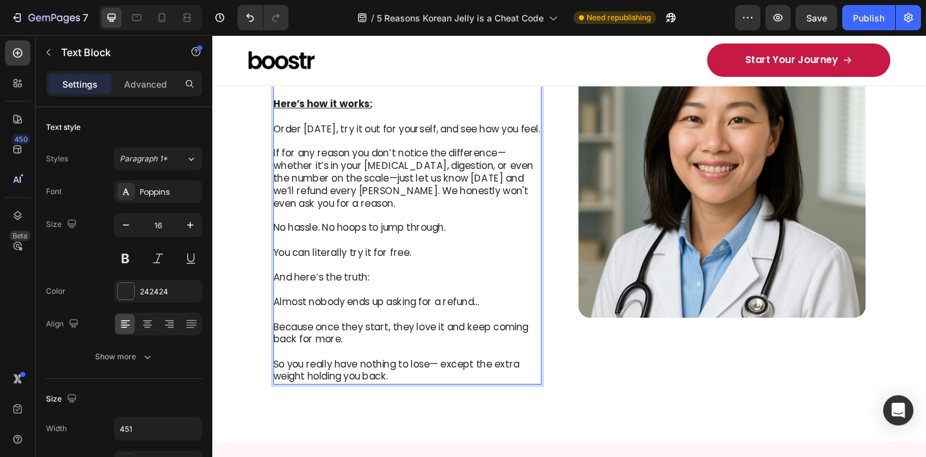
click at [424, 400] on p "So you really have nothing to lose— except the extra weight holding you back." at bounding box center [418, 390] width 283 height 26
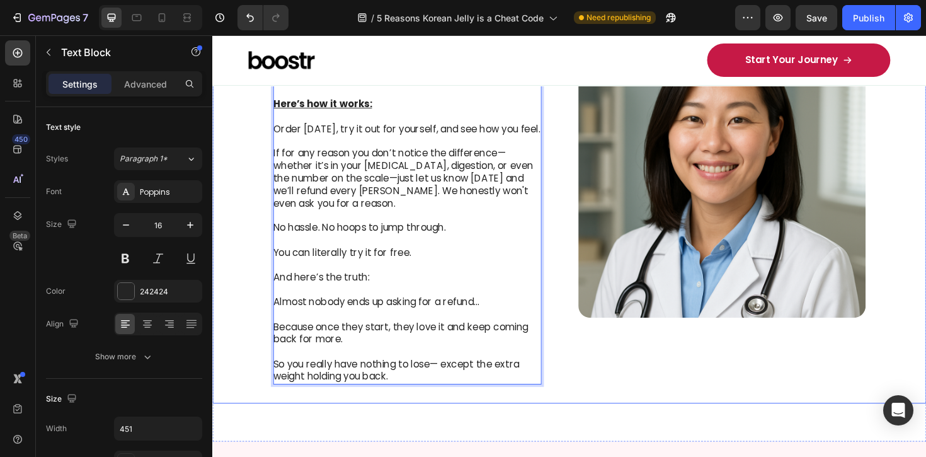
click at [670, 380] on div "Image" at bounding box center [752, 182] width 304 height 445
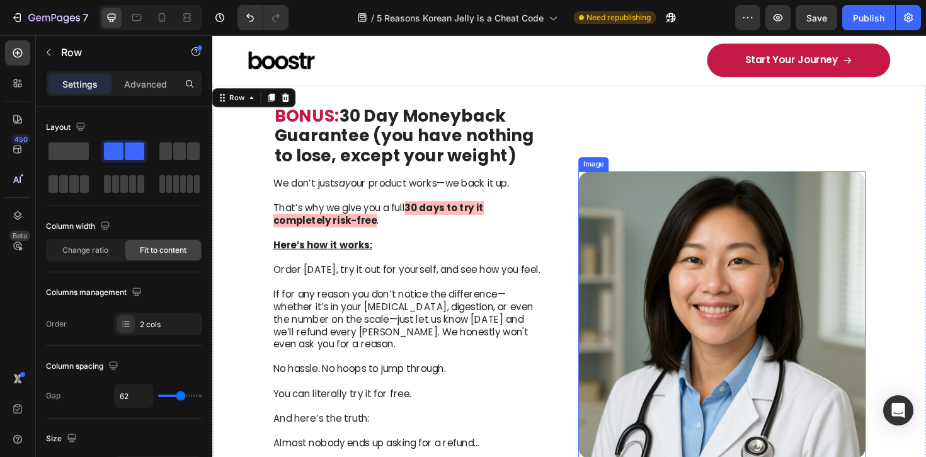
scroll to position [2348, 0]
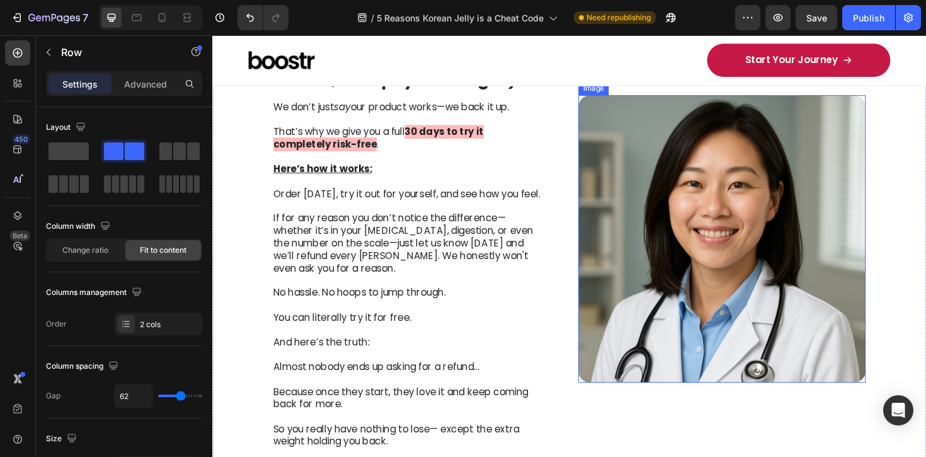
click at [760, 224] on img at bounding box center [752, 251] width 304 height 304
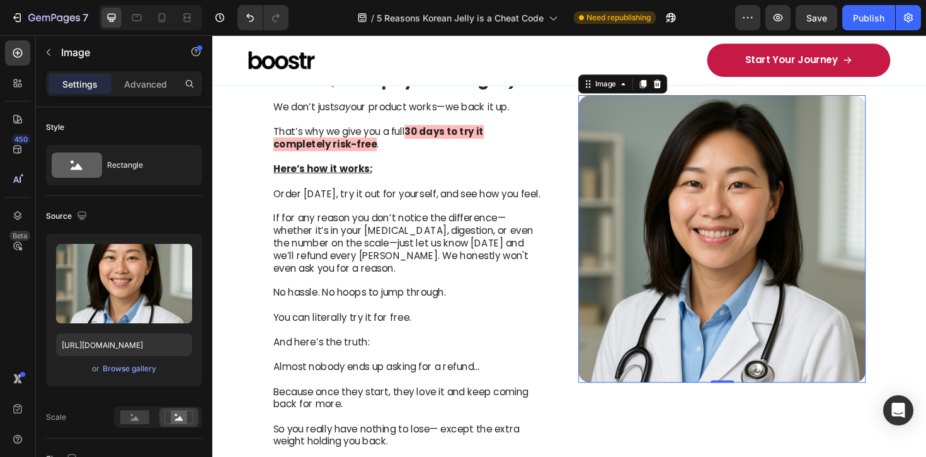
click at [794, 224] on img at bounding box center [752, 251] width 304 height 304
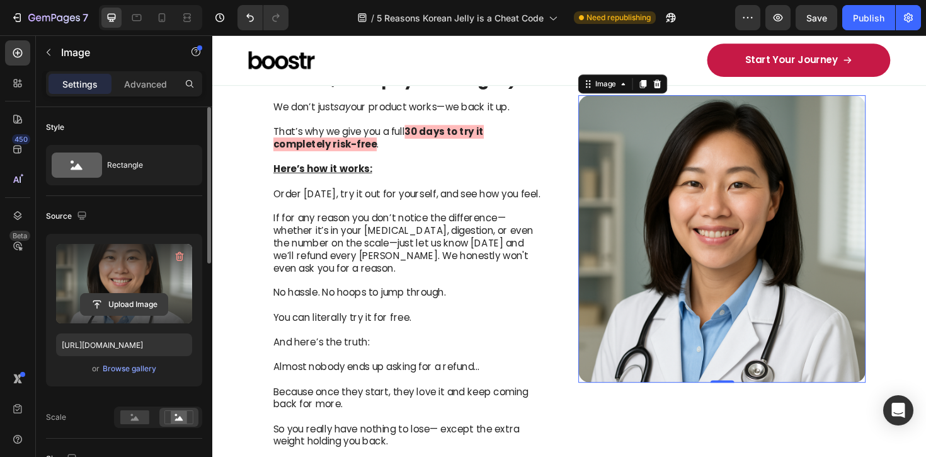
click at [113, 300] on input "file" at bounding box center [124, 304] width 87 height 21
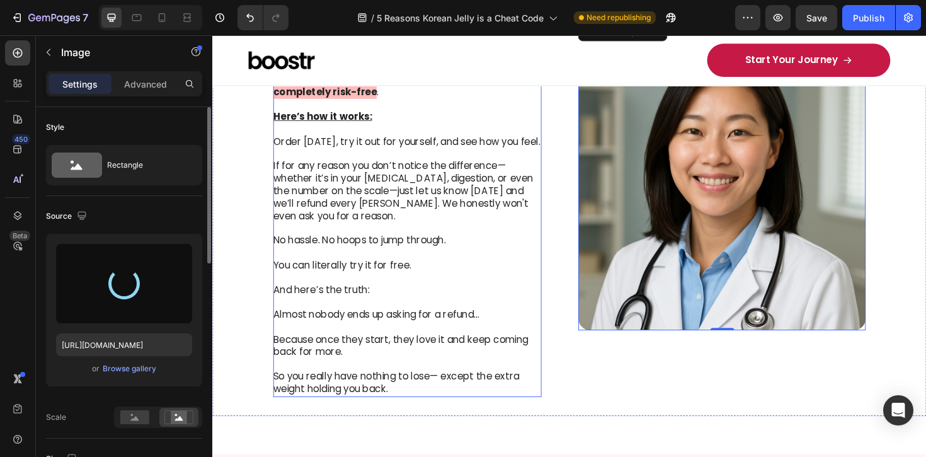
type input "[URL][DOMAIN_NAME]"
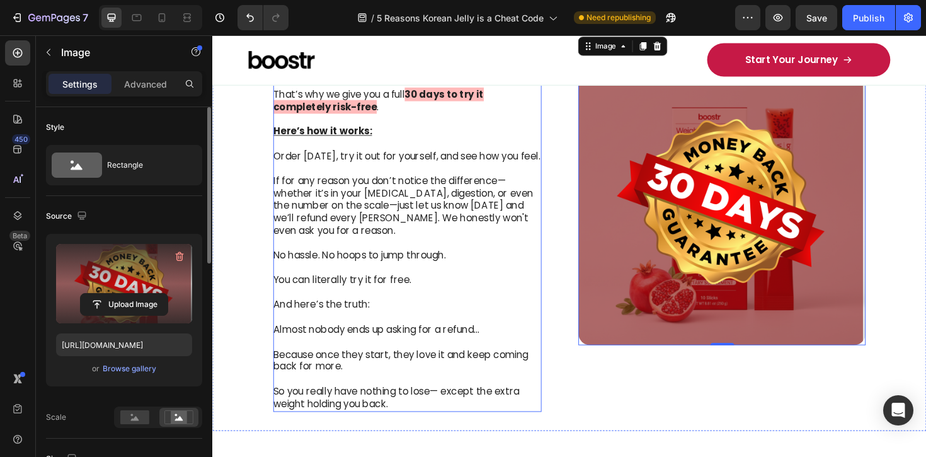
scroll to position [2388, 0]
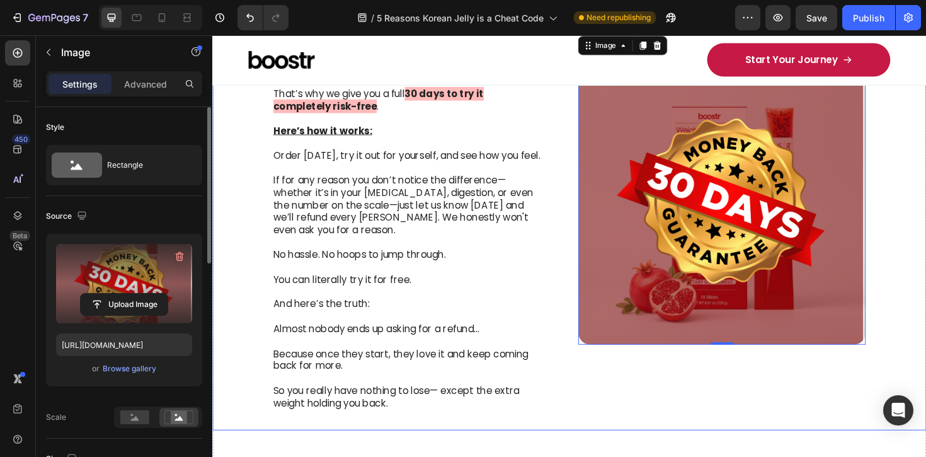
drag, startPoint x: 607, startPoint y: 411, endPoint x: 282, endPoint y: 358, distance: 329.3
click at [607, 411] on div "Image 0" at bounding box center [752, 210] width 304 height 445
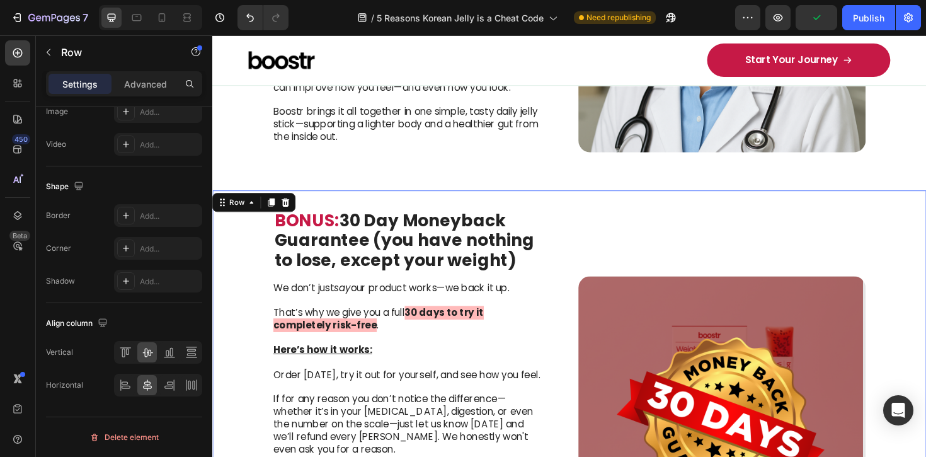
scroll to position [2159, 0]
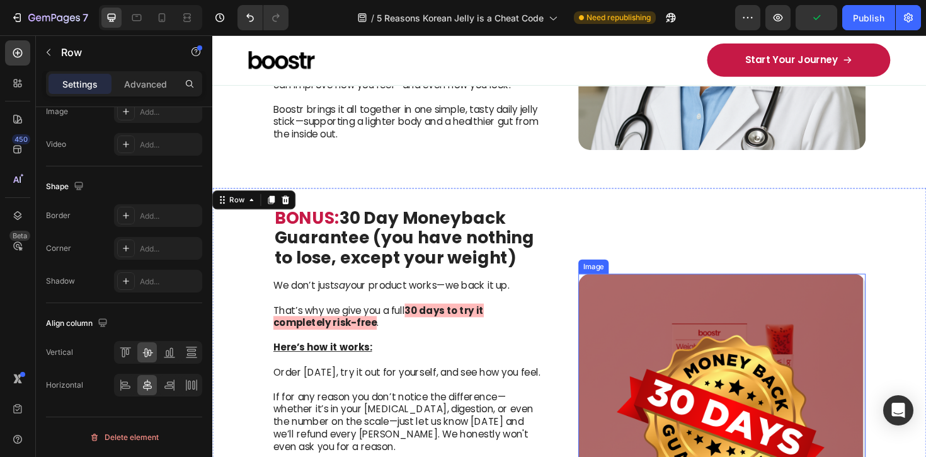
click at [703, 311] on img at bounding box center [752, 440] width 304 height 304
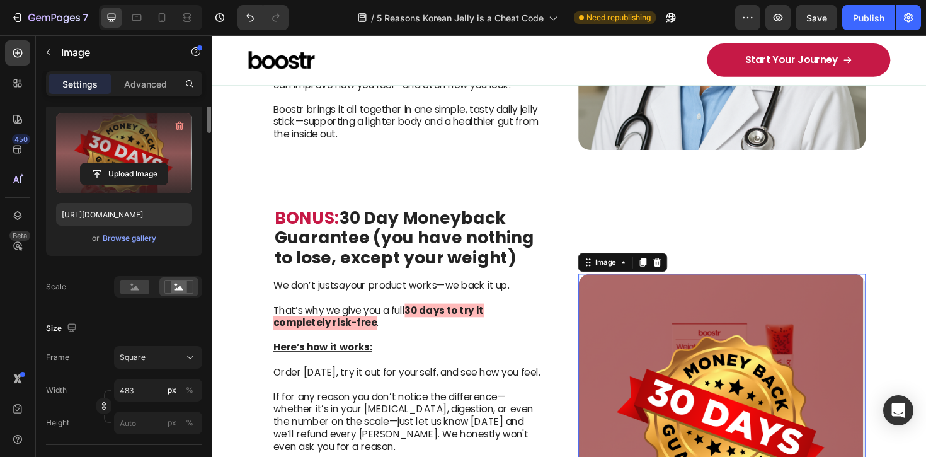
scroll to position [0, 0]
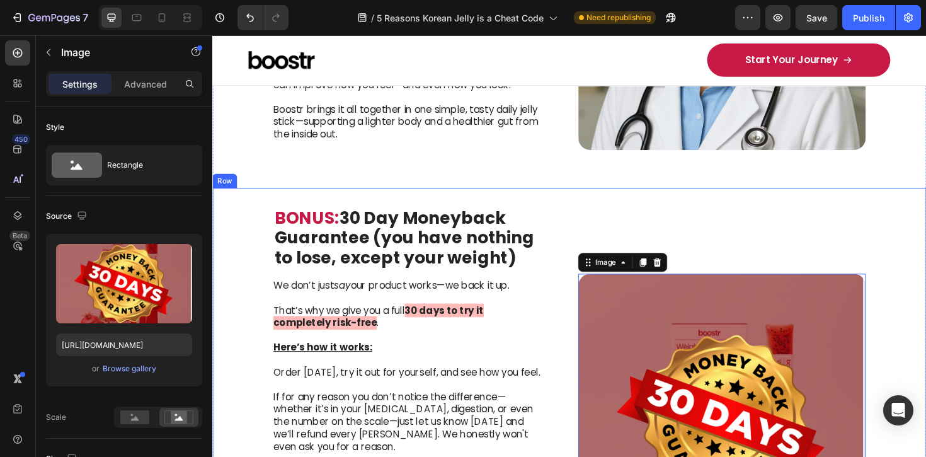
click at [625, 232] on div "Image 0" at bounding box center [752, 439] width 304 height 445
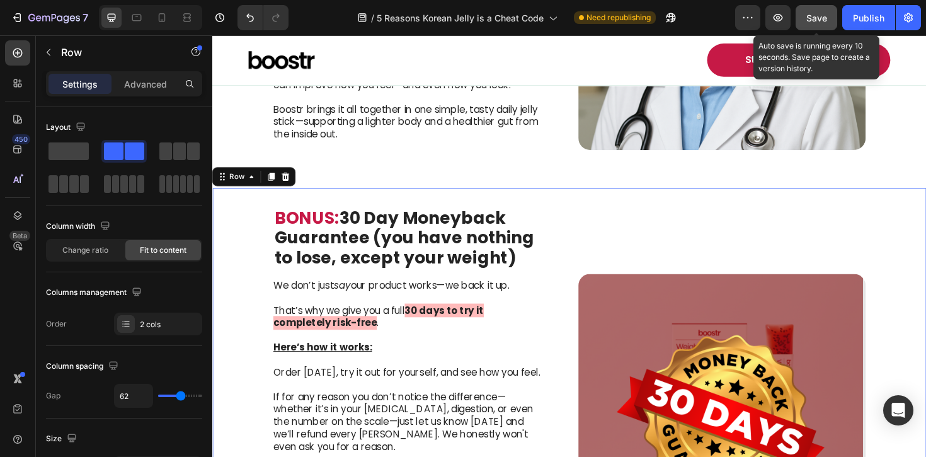
click at [828, 16] on button "Save" at bounding box center [817, 17] width 42 height 25
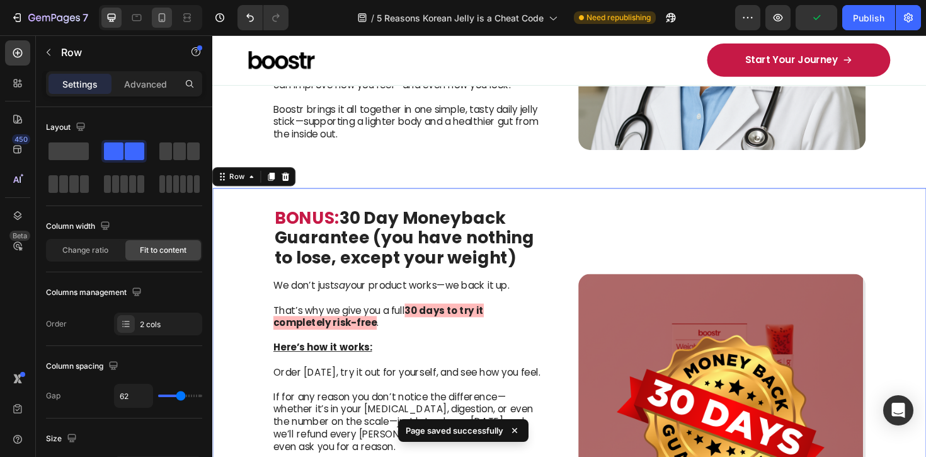
click at [159, 16] on icon at bounding box center [162, 17] width 13 height 13
type input "0"
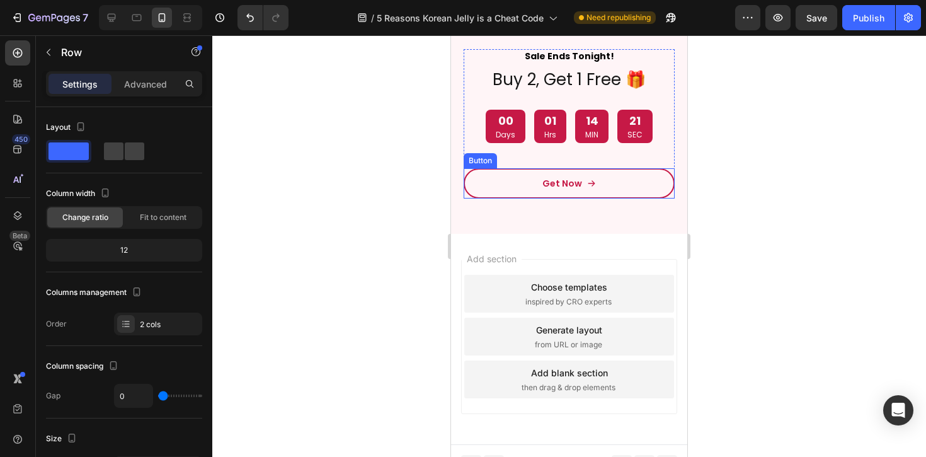
scroll to position [3581, 0]
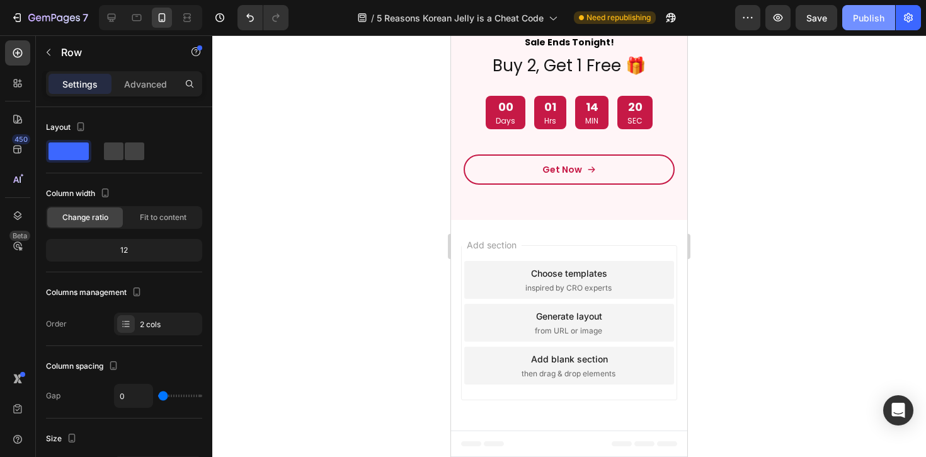
click at [871, 23] on div "Publish" at bounding box center [868, 17] width 31 height 13
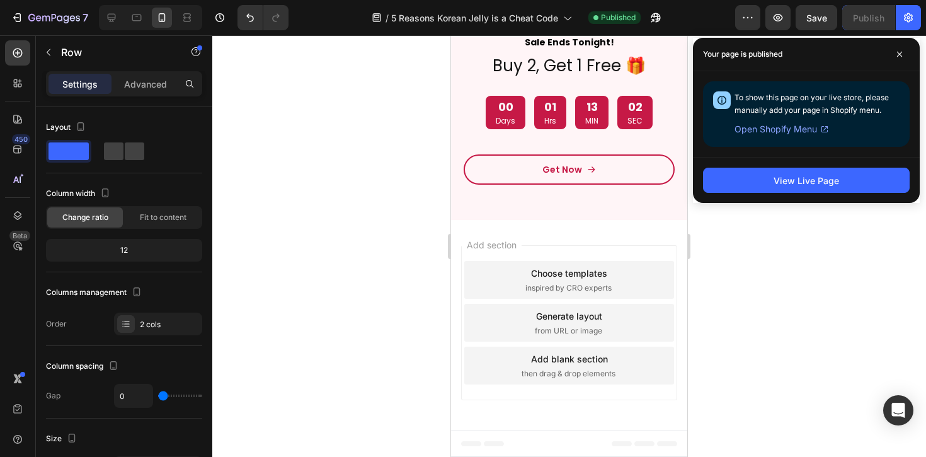
click at [728, 286] on div at bounding box center [569, 245] width 714 height 421
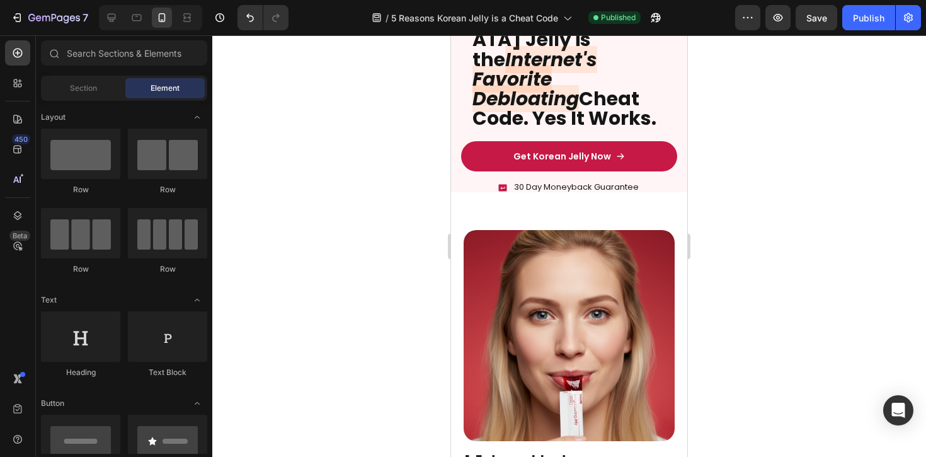
scroll to position [0, 0]
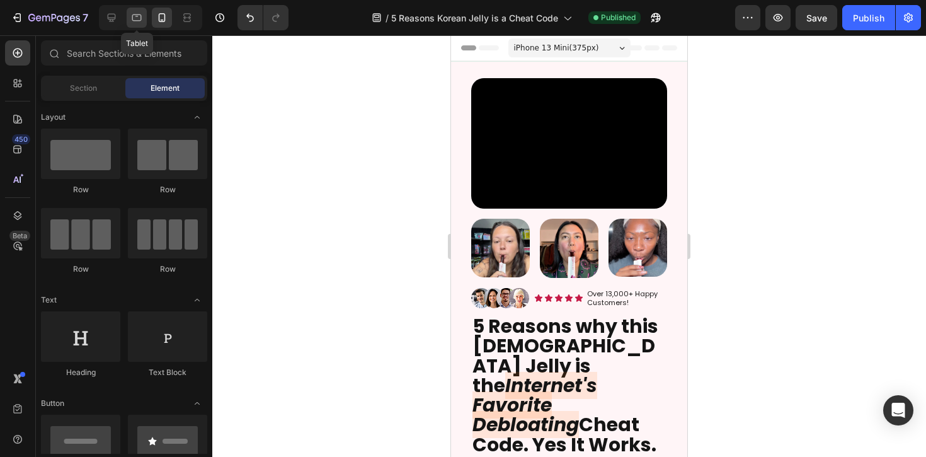
drag, startPoint x: 145, startPoint y: 18, endPoint x: 119, endPoint y: 18, distance: 26.5
click at [145, 19] on div at bounding box center [137, 18] width 20 height 20
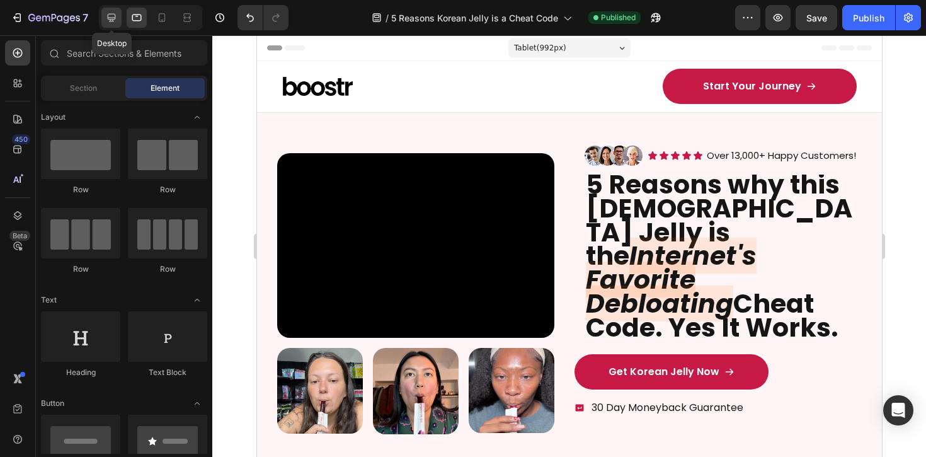
click at [120, 18] on div at bounding box center [111, 18] width 20 height 20
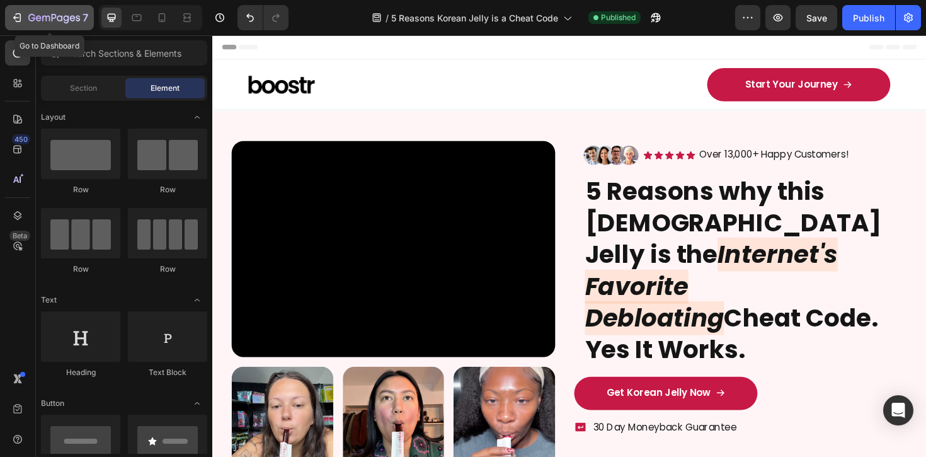
click at [16, 15] on icon "button" at bounding box center [17, 17] width 13 height 13
